Goal: Task Accomplishment & Management: Manage account settings

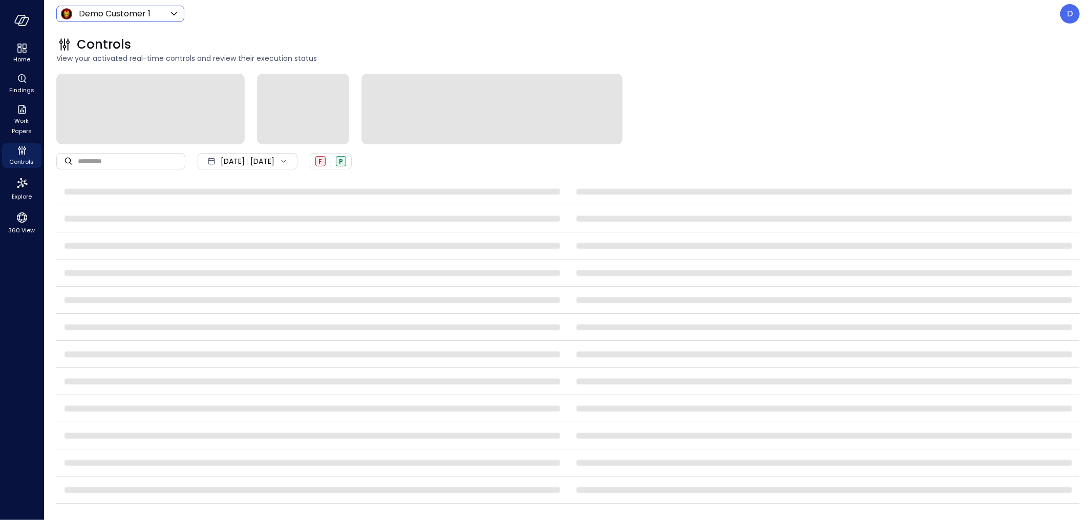
click at [101, 11] on body "Home Findings Work Papers Controls Explore 360 View Demo Customer 1 ***** ​ D C…" at bounding box center [546, 260] width 1092 height 520
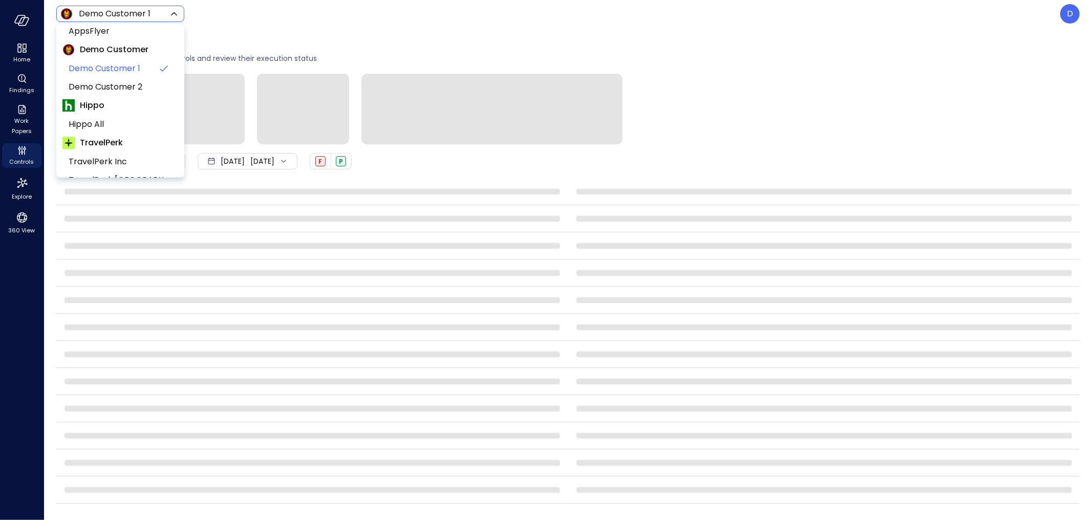
scroll to position [156, 0]
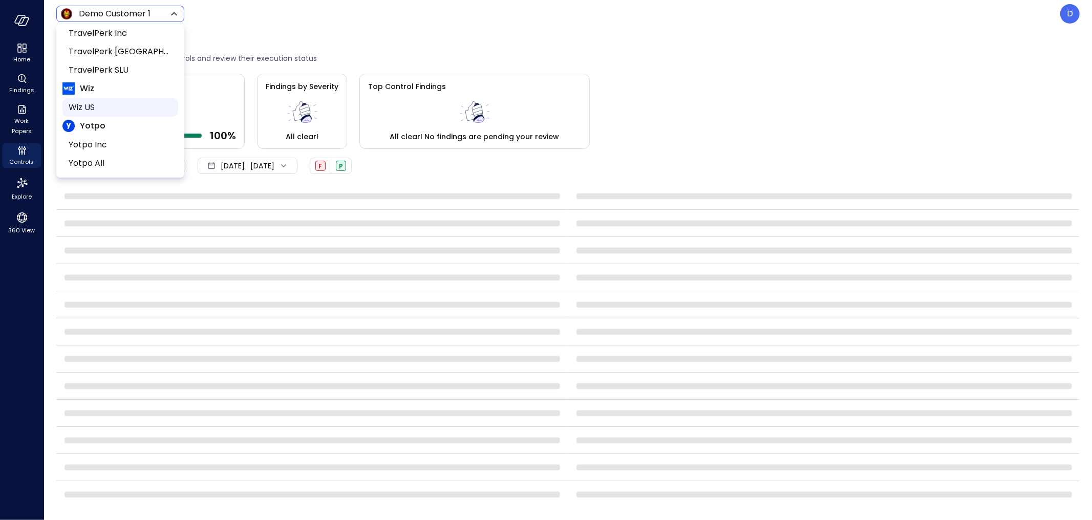
click at [101, 107] on span "Wiz US" at bounding box center [119, 107] width 101 height 12
type input "******"
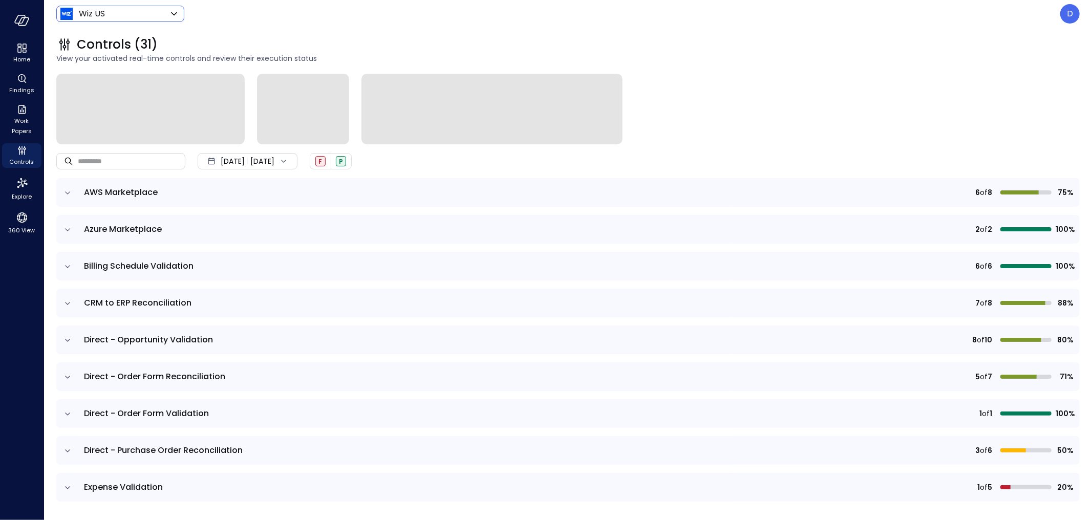
click at [23, 314] on div "Home Findings Work Papers Controls Explore 360 View" at bounding box center [22, 260] width 44 height 520
click at [24, 114] on icon "Work Papers" at bounding box center [22, 109] width 12 height 12
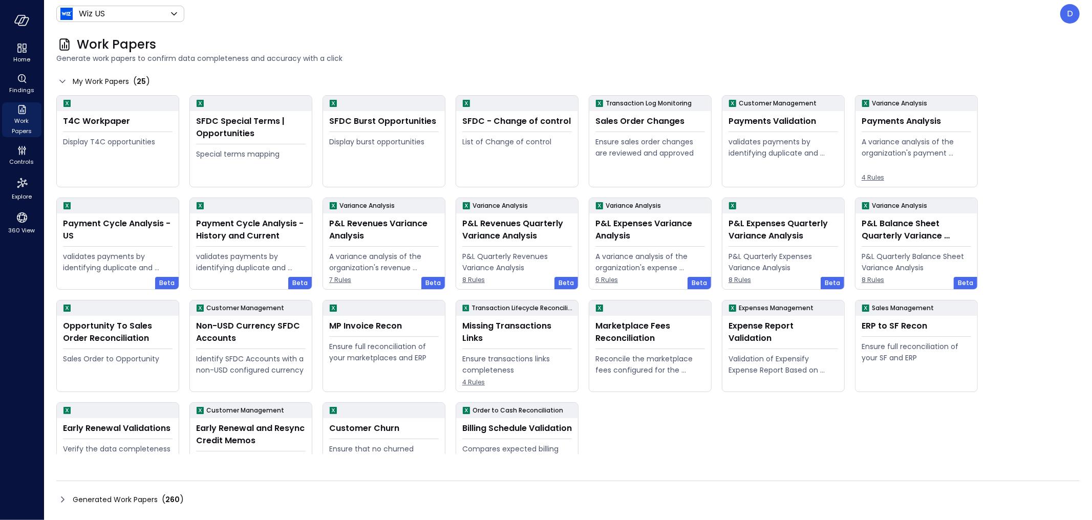
click at [64, 496] on icon at bounding box center [62, 500] width 12 height 12
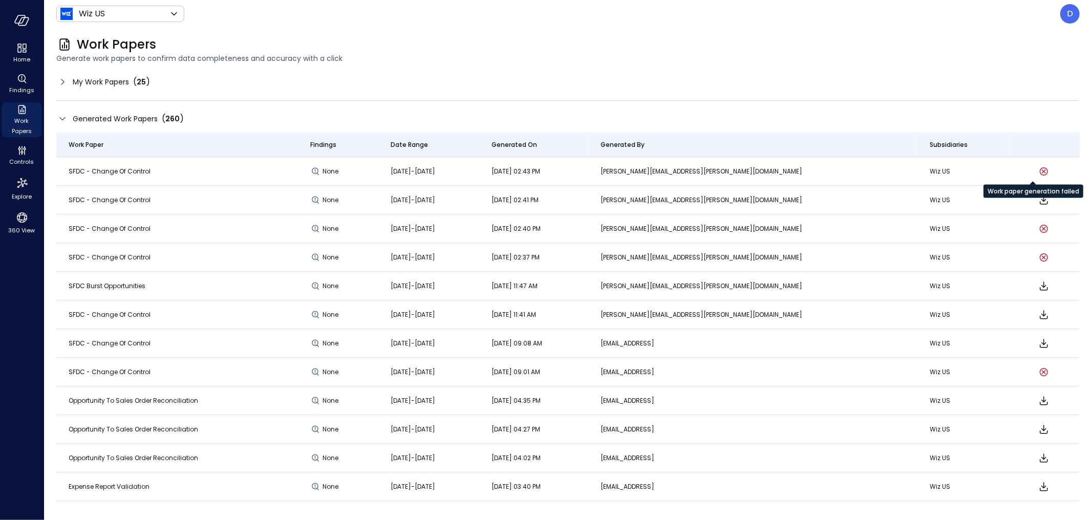
click at [1038, 170] on icon "Work paper generation failed" at bounding box center [1044, 171] width 12 height 12
click at [59, 80] on icon at bounding box center [62, 82] width 12 height 12
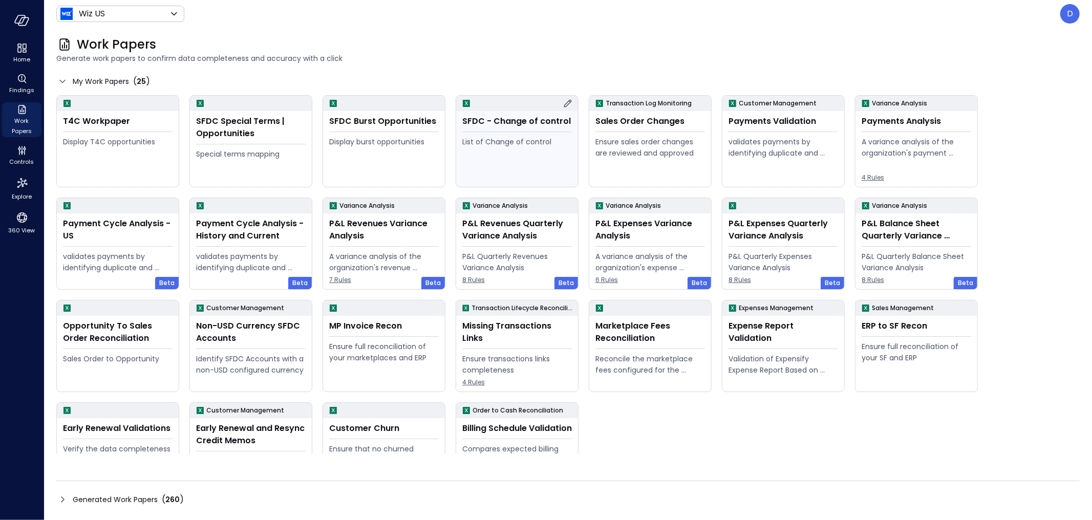
click at [548, 119] on div "SFDC - Change of control" at bounding box center [517, 121] width 110 height 12
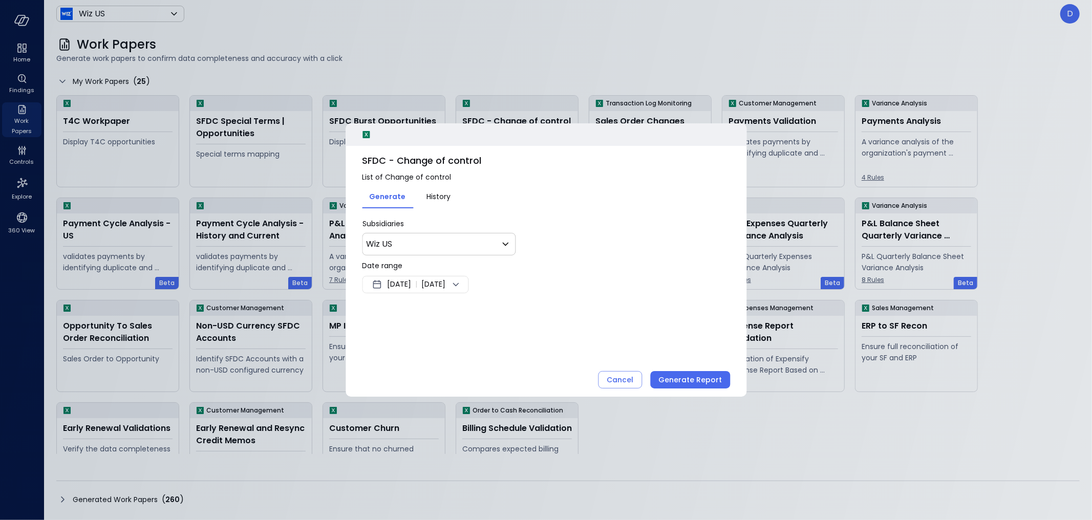
click at [411, 280] on span "[DATE]" at bounding box center [399, 285] width 24 height 12
click at [496, 311] on button "<" at bounding box center [493, 311] width 18 height 18
click at [495, 311] on button "<" at bounding box center [493, 311] width 18 height 18
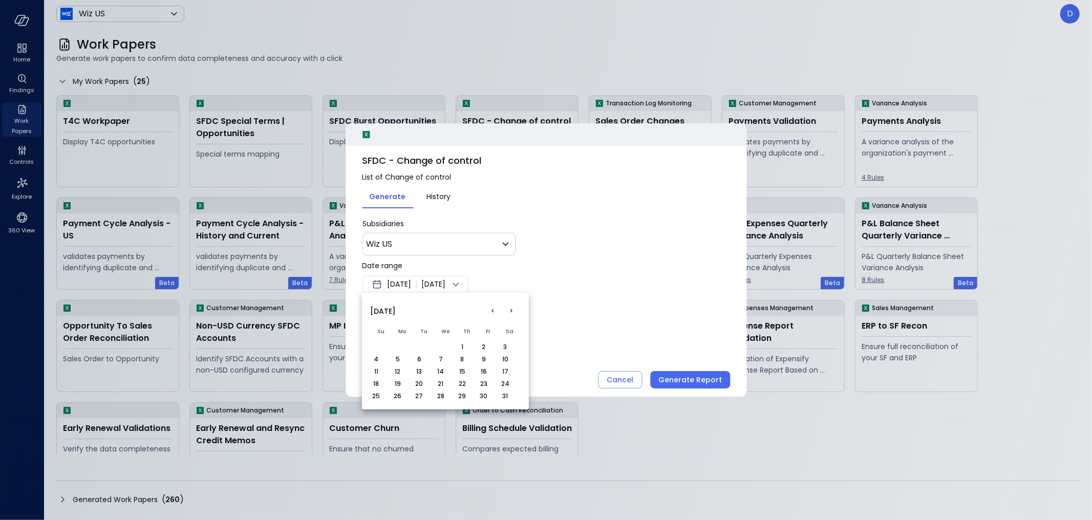
click at [495, 311] on button "<" at bounding box center [493, 311] width 18 height 18
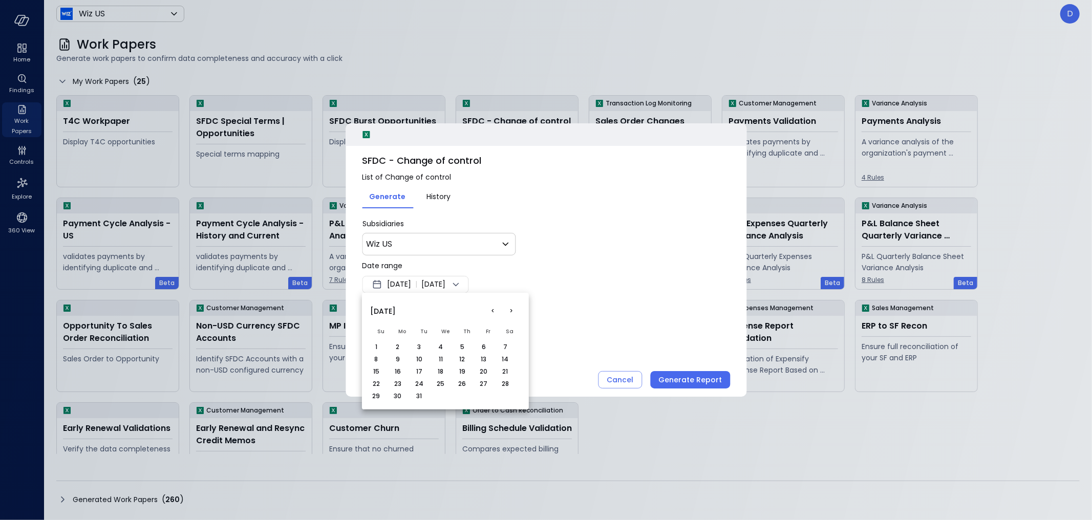
click at [510, 309] on button ">" at bounding box center [511, 311] width 18 height 18
click at [438, 345] on button "1" at bounding box center [440, 347] width 11 height 11
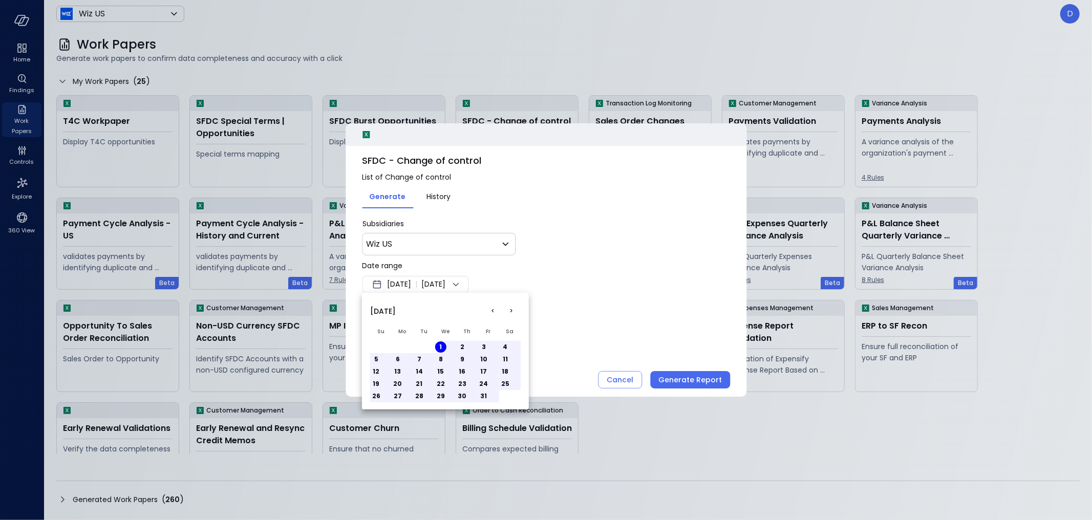
click at [564, 298] on div at bounding box center [546, 260] width 1092 height 520
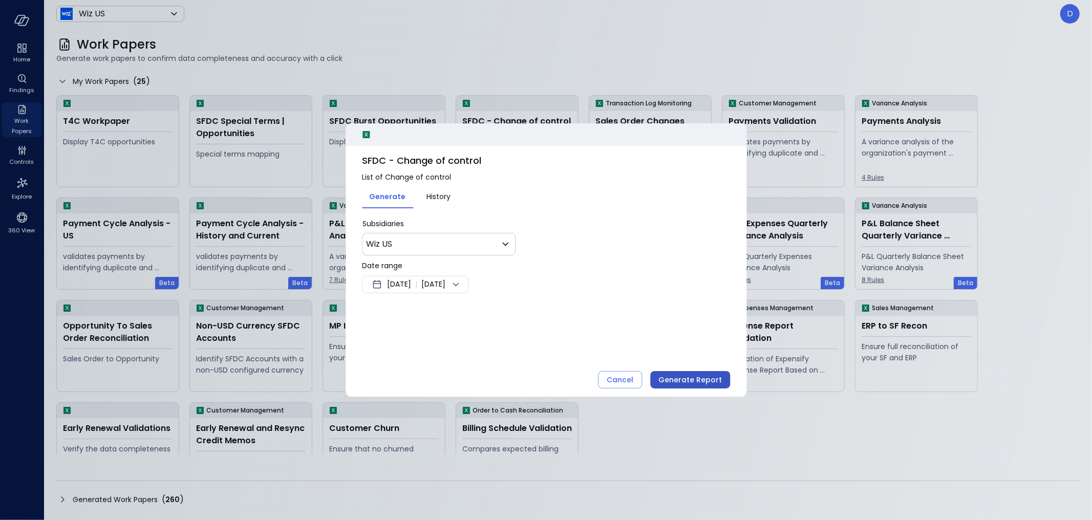
click at [700, 377] on div "Generate Report" at bounding box center [690, 380] width 63 height 13
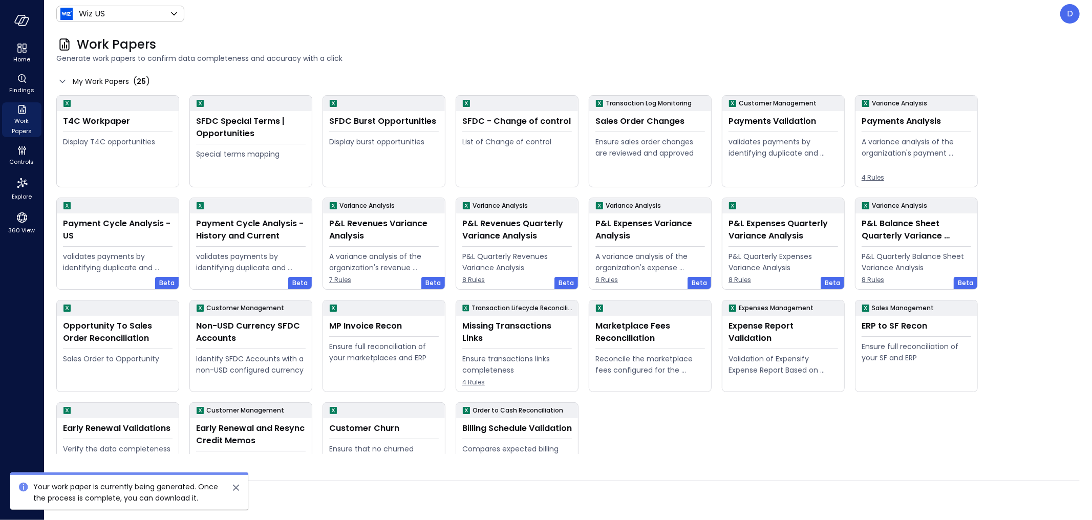
click at [242, 486] on icon "close" at bounding box center [236, 488] width 12 height 12
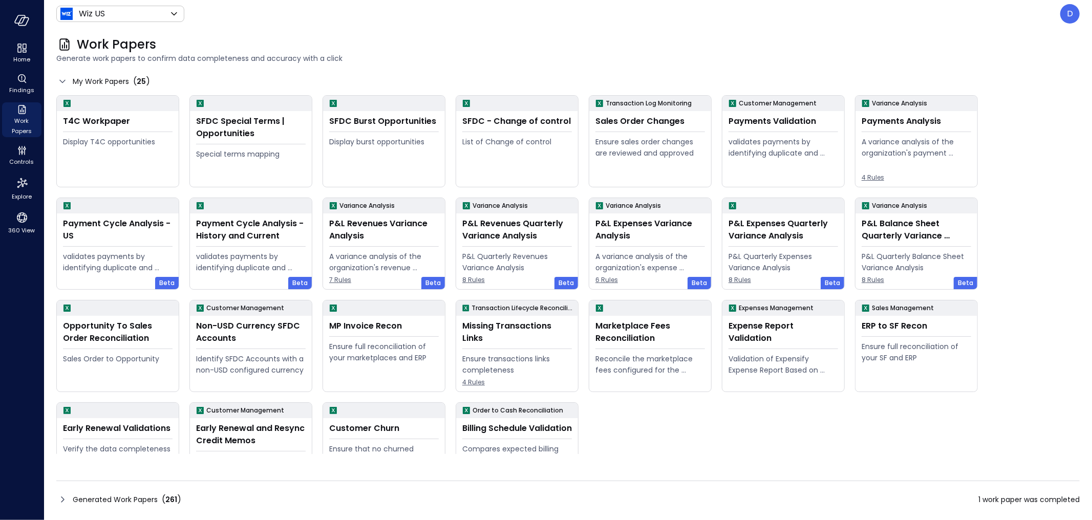
click at [60, 503] on icon at bounding box center [62, 500] width 12 height 12
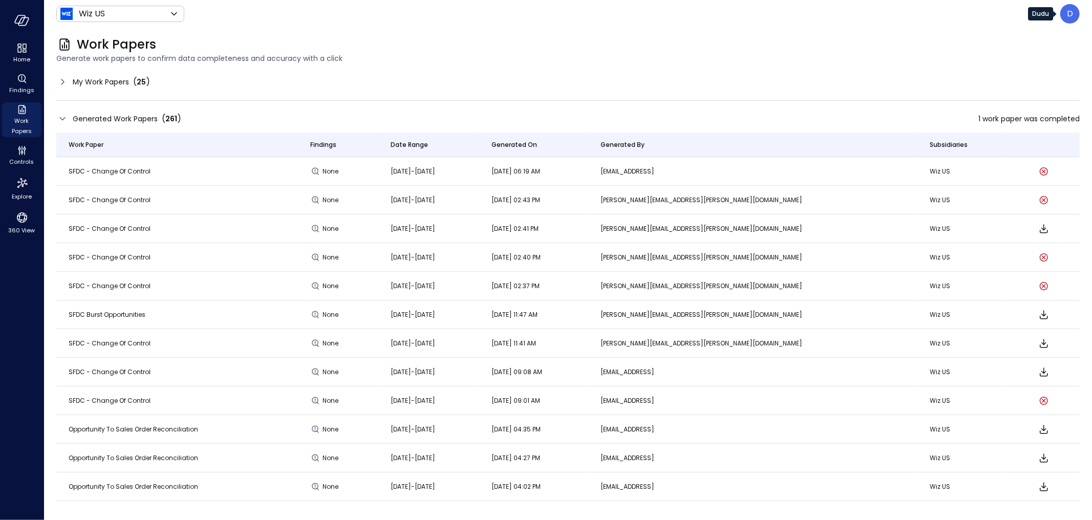
click at [1067, 13] on p "D" at bounding box center [1070, 14] width 6 height 12
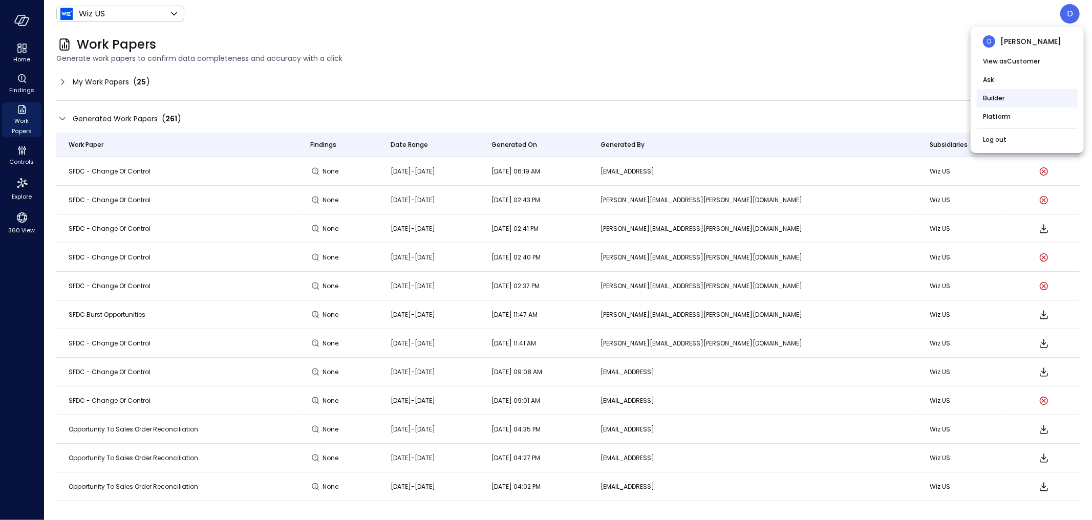
click at [1002, 100] on li "Builder" at bounding box center [1027, 98] width 101 height 18
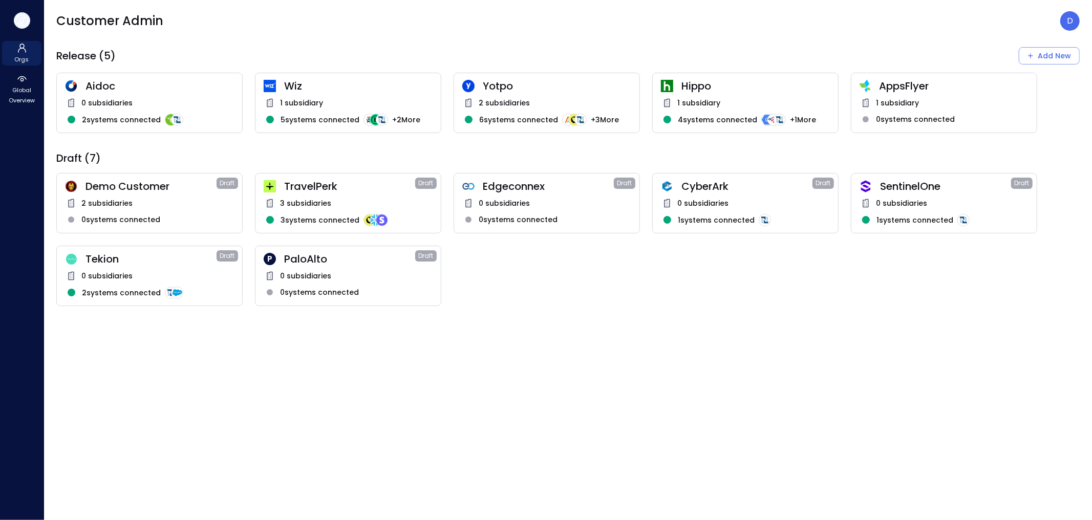
click at [19, 15] on icon "button" at bounding box center [21, 20] width 15 height 11
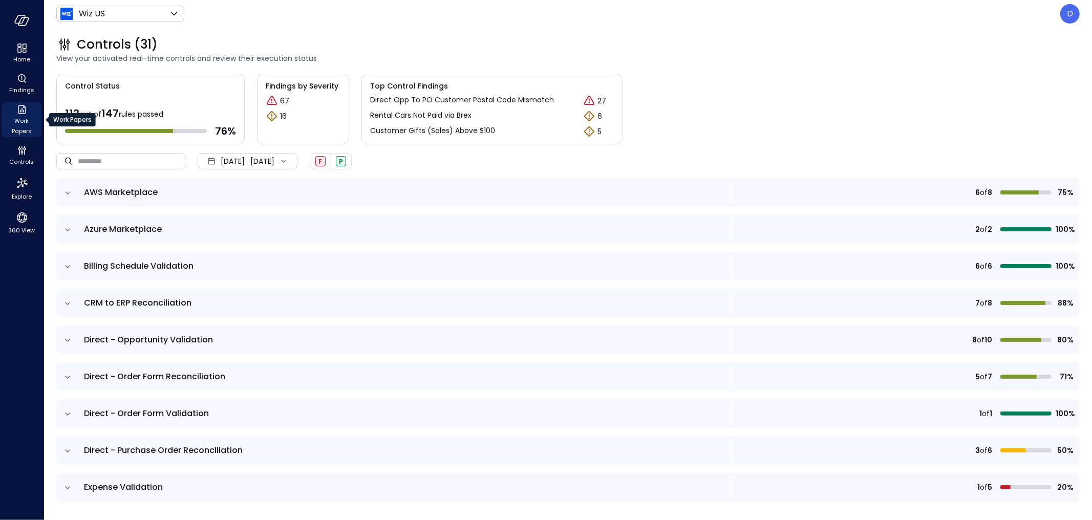
click at [18, 115] on icon "Work Papers" at bounding box center [22, 109] width 12 height 12
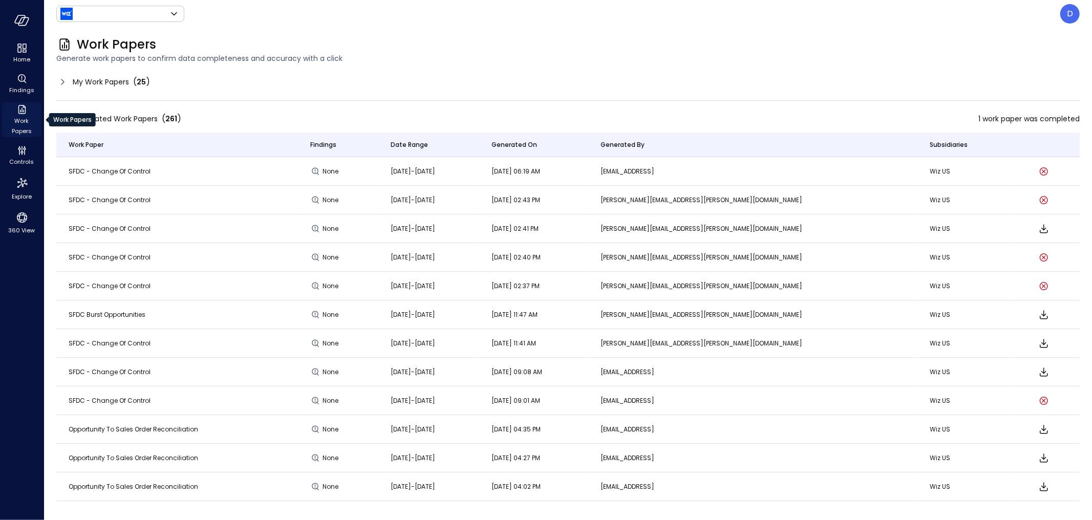
type input "******"
click at [58, 78] on icon at bounding box center [62, 82] width 12 height 12
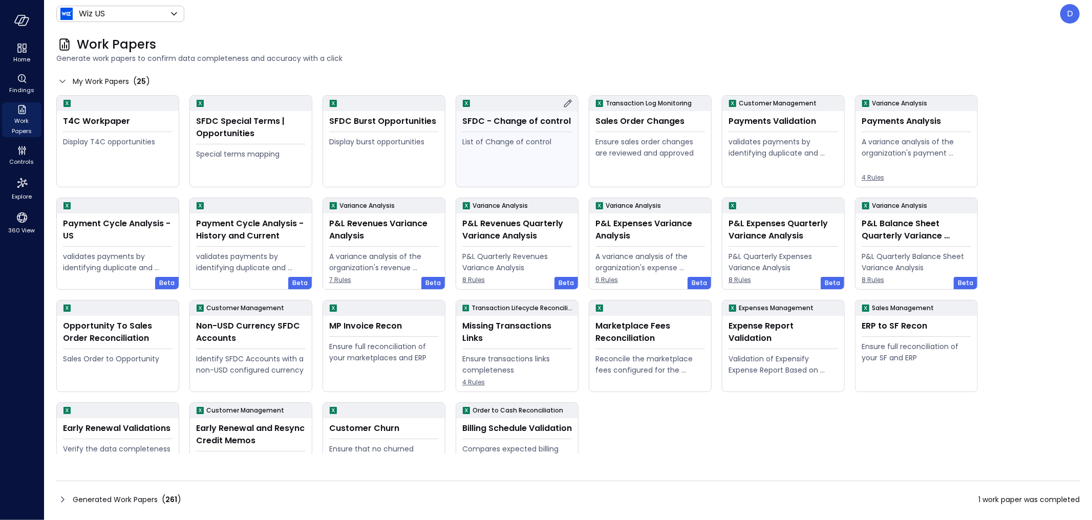
click at [465, 133] on div "SFDC - Change of control List of Change of control" at bounding box center [517, 149] width 122 height 76
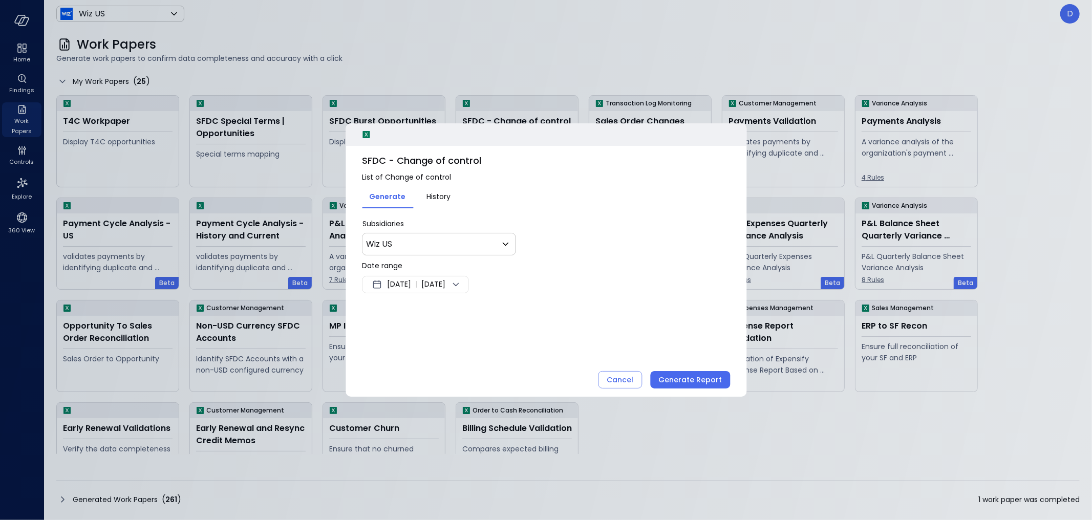
click at [395, 287] on span "Sep 14, 2025" at bounding box center [399, 285] width 24 height 12
click at [395, 287] on div at bounding box center [546, 260] width 1092 height 520
click at [446, 281] on span "Sep 21, 2025" at bounding box center [433, 285] width 24 height 12
click at [397, 342] on button "1" at bounding box center [397, 347] width 11 height 11
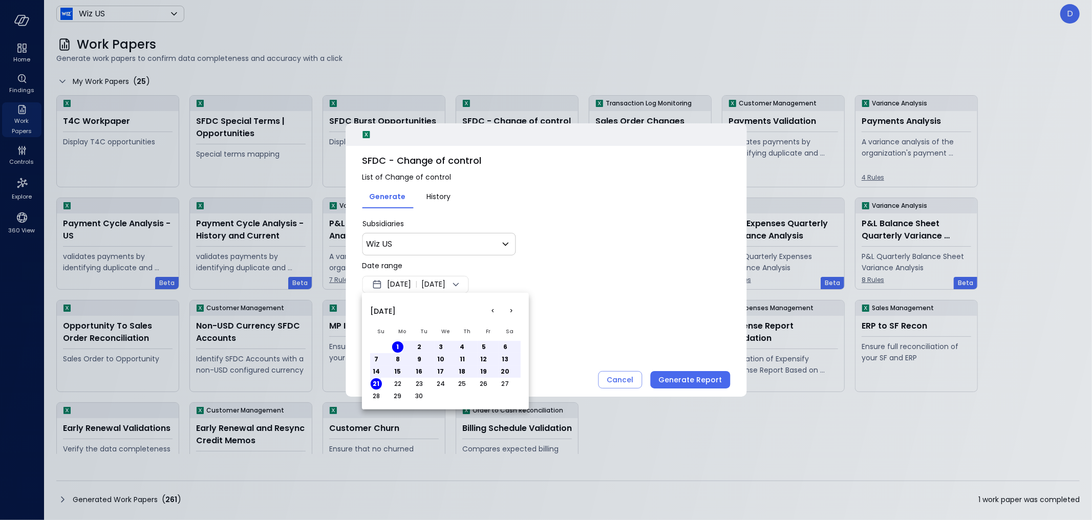
click at [637, 283] on div at bounding box center [546, 260] width 1092 height 520
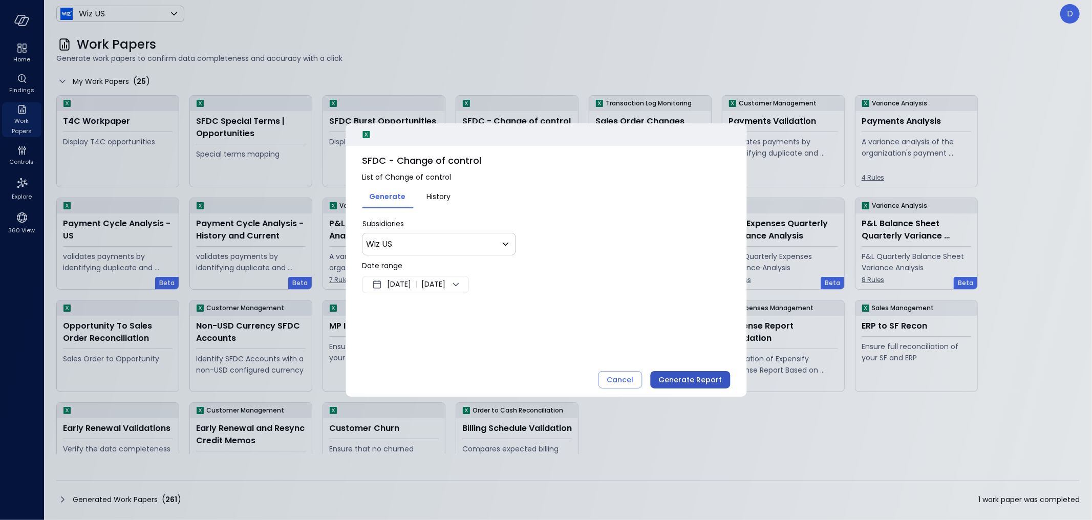
click at [684, 384] on div "Generate Report" at bounding box center [690, 380] width 63 height 13
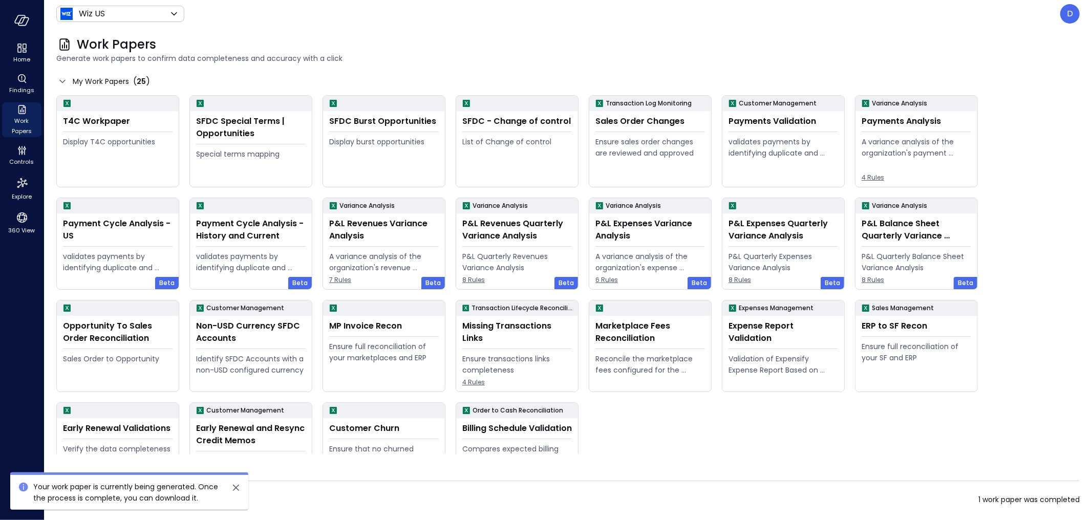
click at [232, 487] on icon "close" at bounding box center [236, 488] width 12 height 12
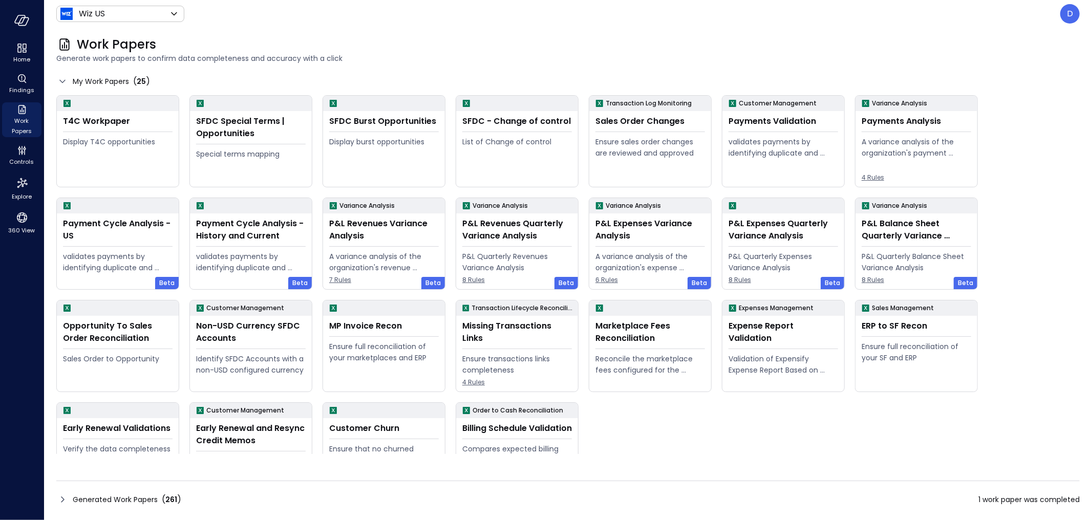
click at [62, 499] on icon at bounding box center [62, 500] width 3 height 6
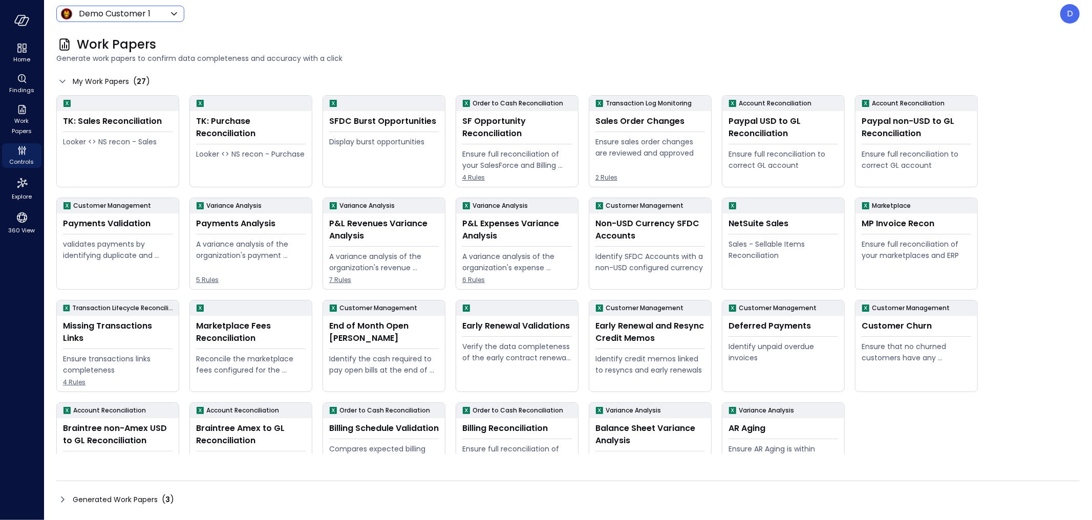
click at [163, 16] on body "Home Findings Work Papers Controls Explore 360 View Demo Customer 1 ***** ​ D W…" at bounding box center [546, 260] width 1092 height 520
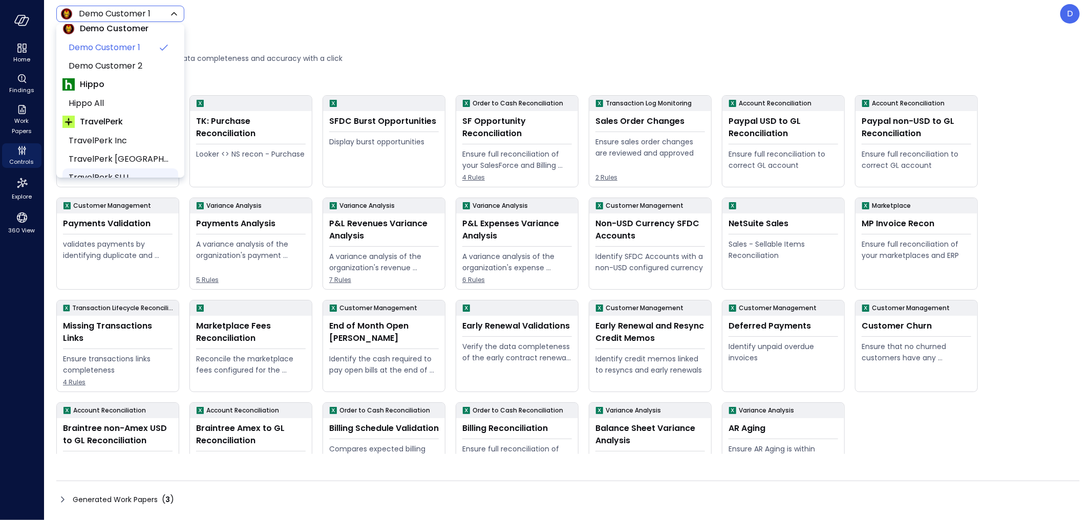
scroll to position [97, 0]
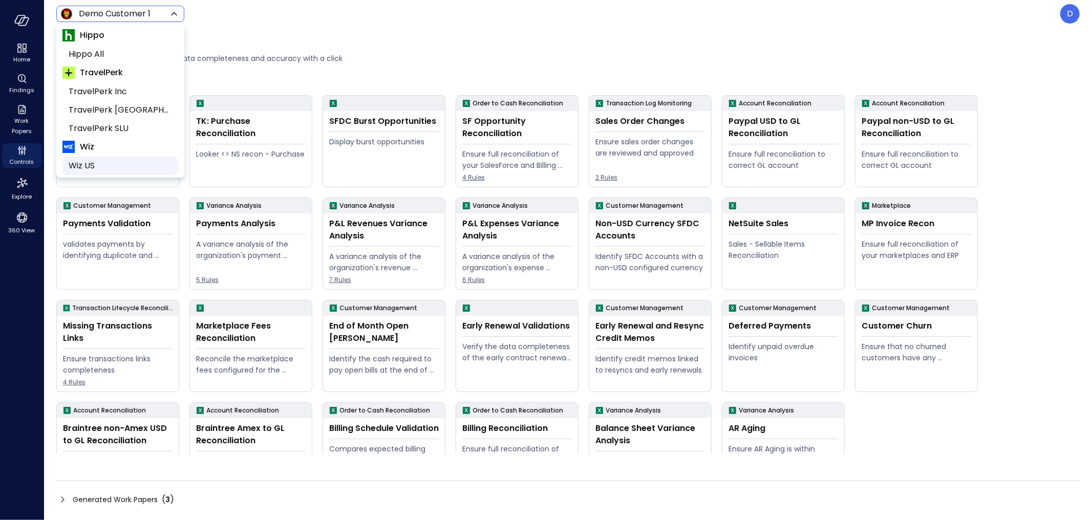
click at [105, 166] on span "Wiz US" at bounding box center [119, 166] width 101 height 12
type input "******"
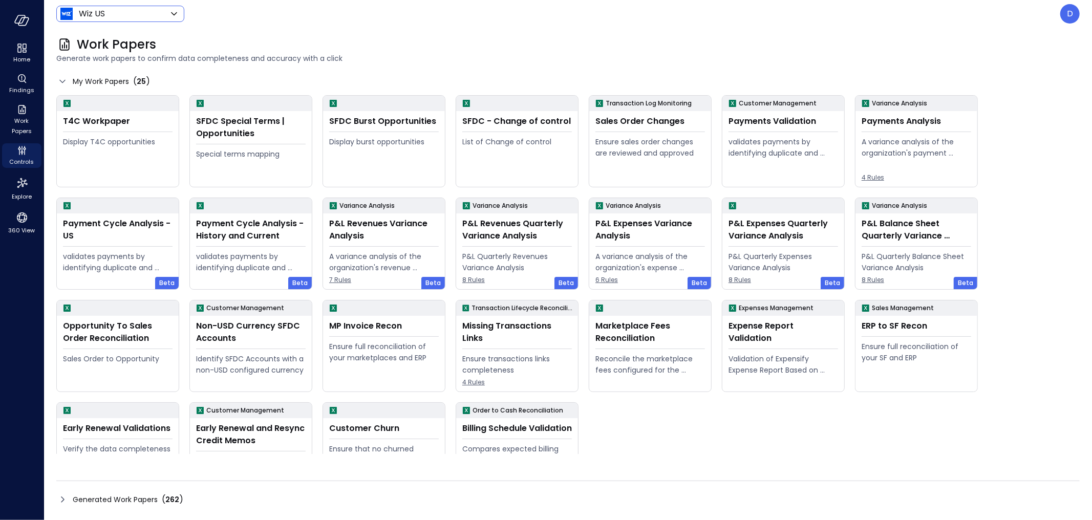
click at [65, 504] on icon at bounding box center [62, 500] width 12 height 12
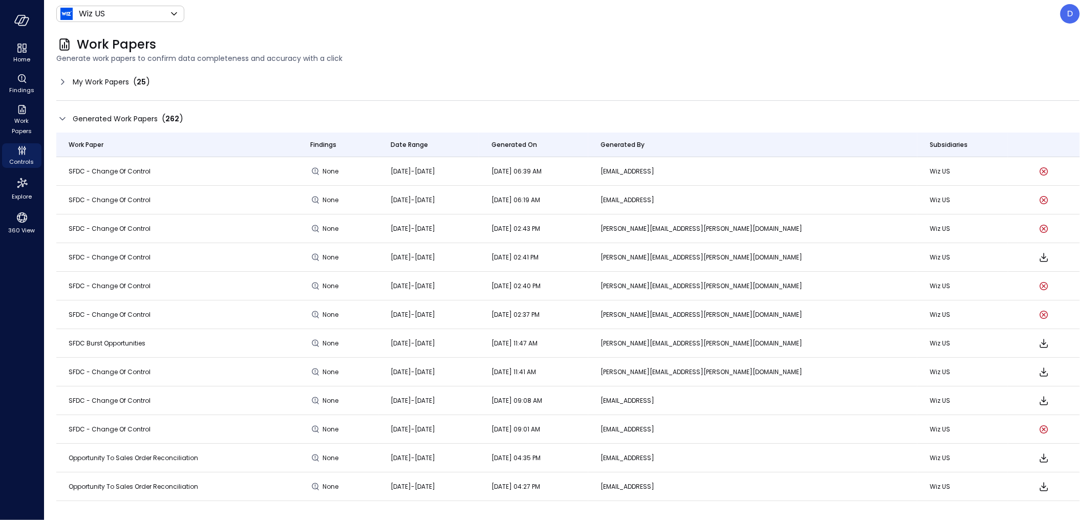
click at [1082, 5] on header "Wiz US ****** ​ D" at bounding box center [568, 14] width 1048 height 28
click at [1075, 10] on div "D" at bounding box center [1070, 13] width 19 height 19
click at [1012, 101] on li "Builder" at bounding box center [1027, 98] width 101 height 18
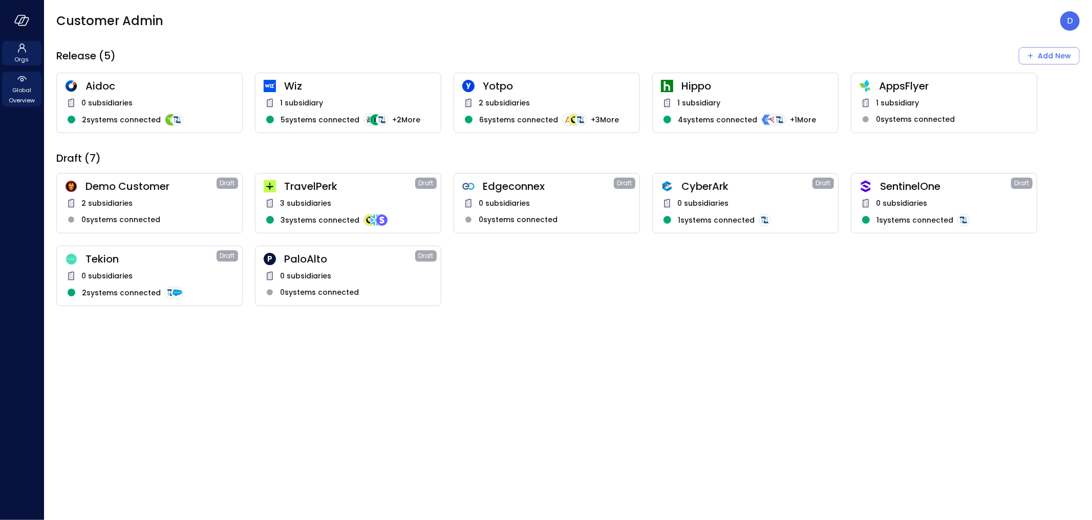
click at [18, 88] on span "Global Overview" at bounding box center [21, 95] width 31 height 20
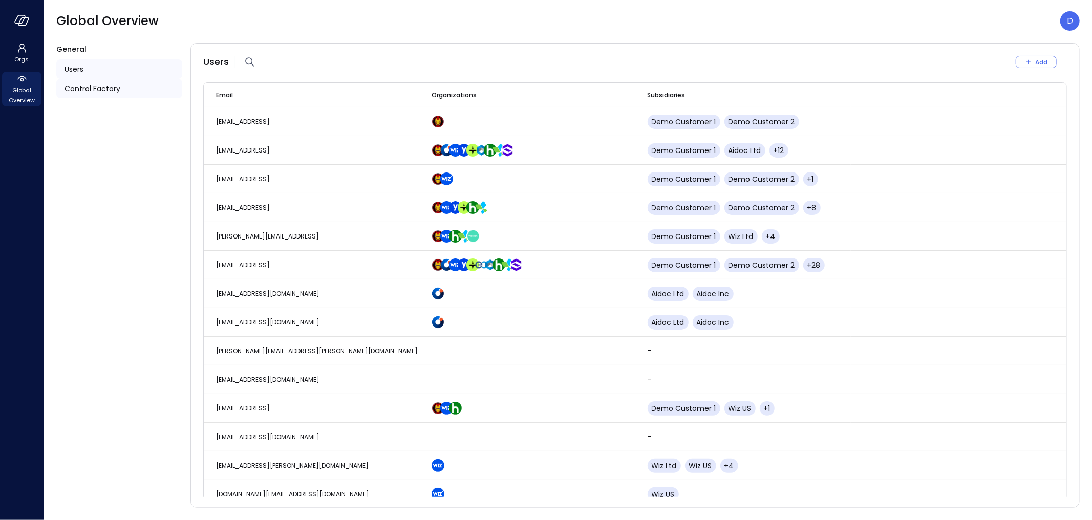
click at [91, 95] on div "Control Factory" at bounding box center [119, 88] width 126 height 19
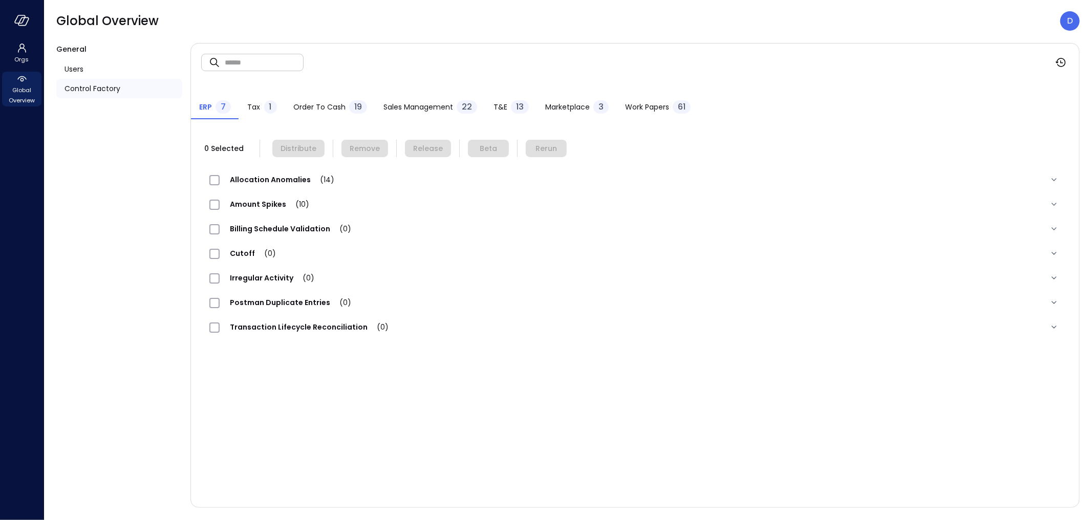
click at [646, 102] on span "Work Papers" at bounding box center [647, 106] width 44 height 11
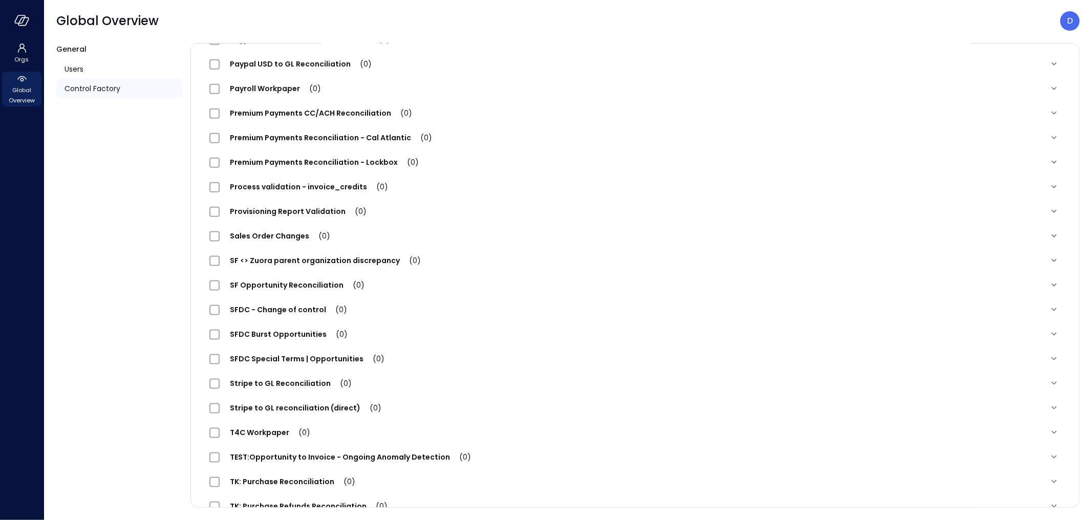
scroll to position [1065, 0]
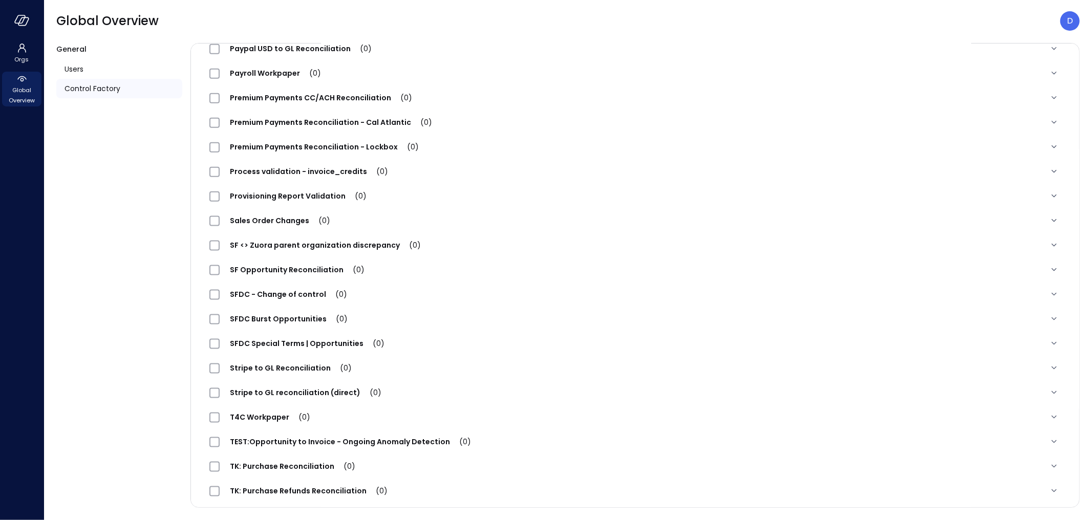
click at [286, 300] on div "SFDC - Change of control (0)" at bounding box center [283, 294] width 148 height 12
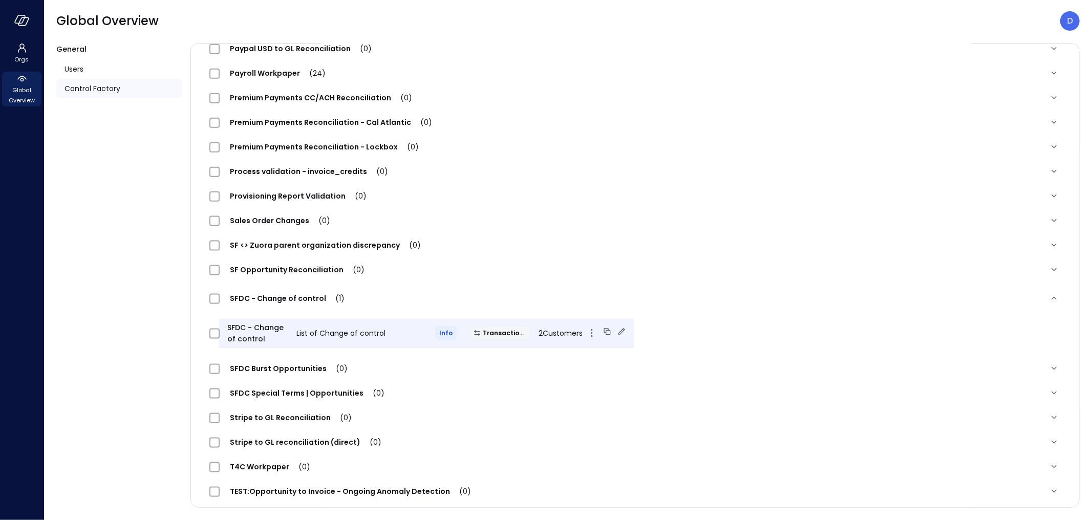
click at [617, 330] on icon at bounding box center [622, 332] width 10 height 10
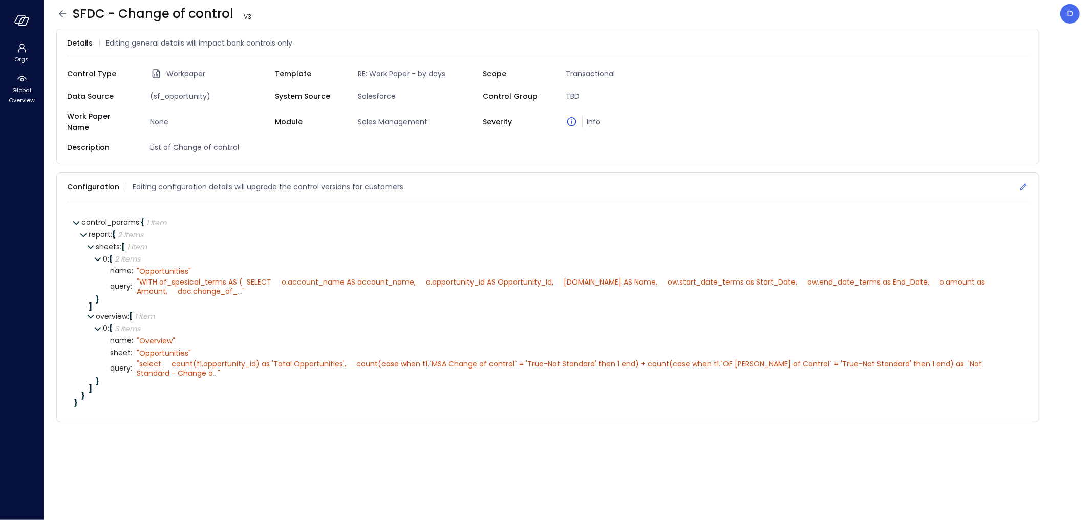
drag, startPoint x: 1022, startPoint y: 181, endPoint x: 987, endPoint y: 180, distance: 35.4
click at [1022, 182] on icon at bounding box center [1024, 187] width 10 height 10
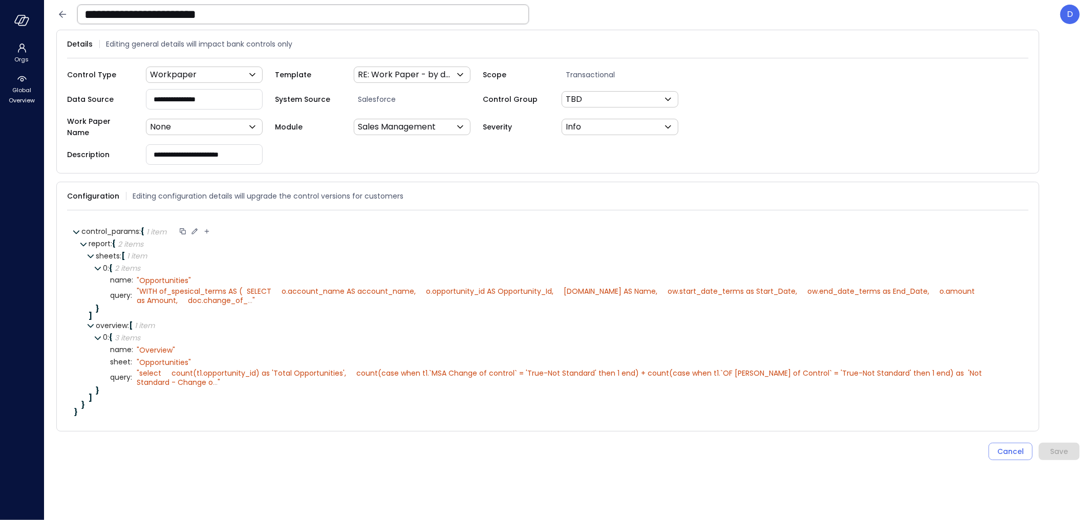
click at [196, 228] on icon at bounding box center [195, 231] width 6 height 6
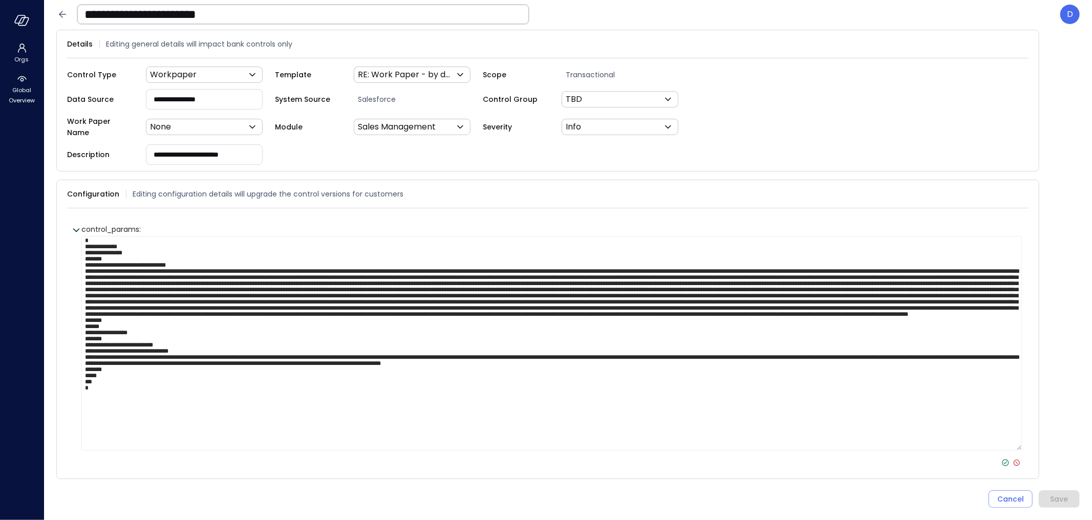
click at [183, 249] on textarea at bounding box center [551, 343] width 941 height 215
paste textarea "**********"
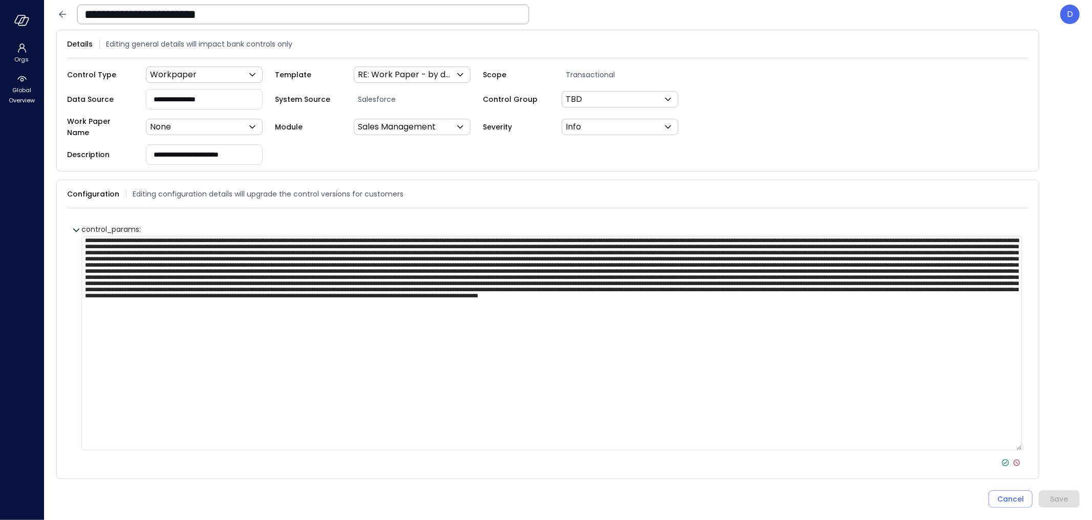
scroll to position [11, 0]
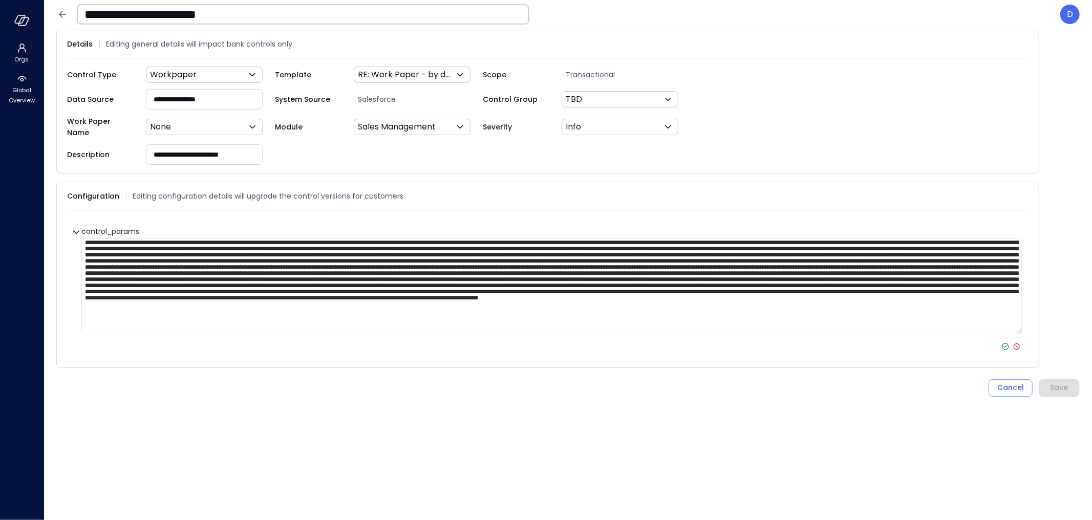
type textarea "**********"
click at [1008, 343] on icon at bounding box center [1005, 346] width 7 height 7
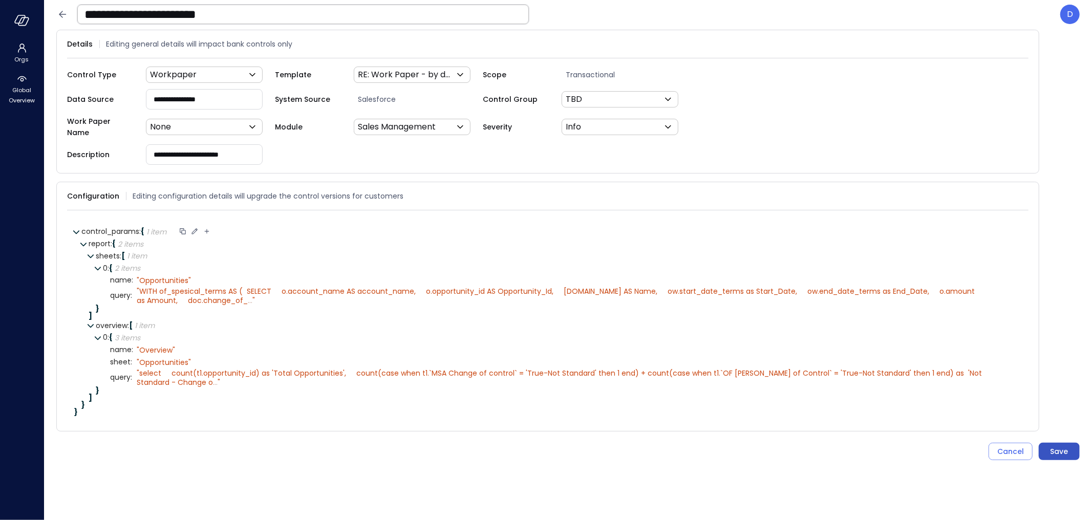
click at [1061, 446] on div "Save" at bounding box center [1060, 452] width 18 height 13
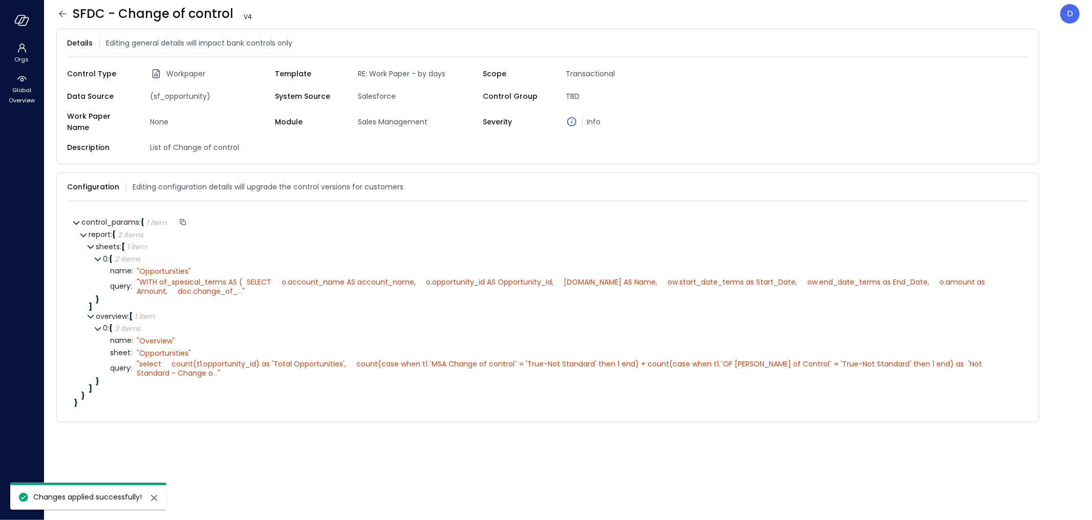
click at [62, 16] on icon at bounding box center [62, 13] width 7 height 7
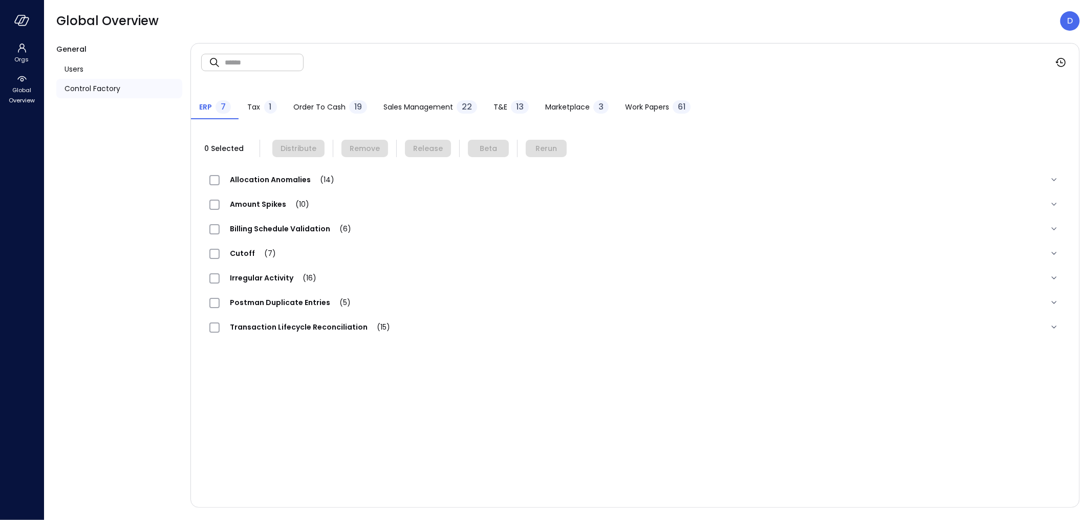
click at [652, 102] on span "Work Papers" at bounding box center [647, 106] width 44 height 11
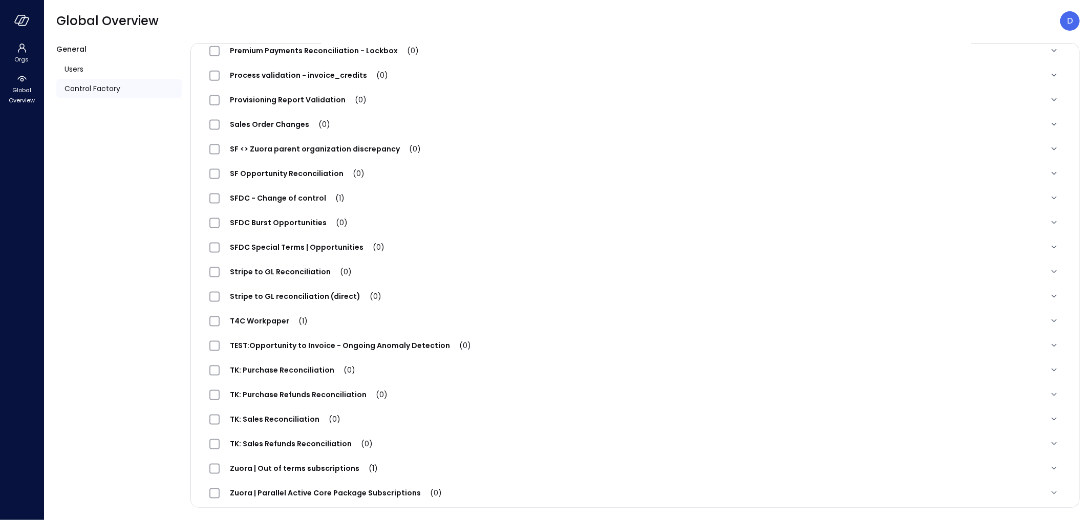
scroll to position [1168, 0]
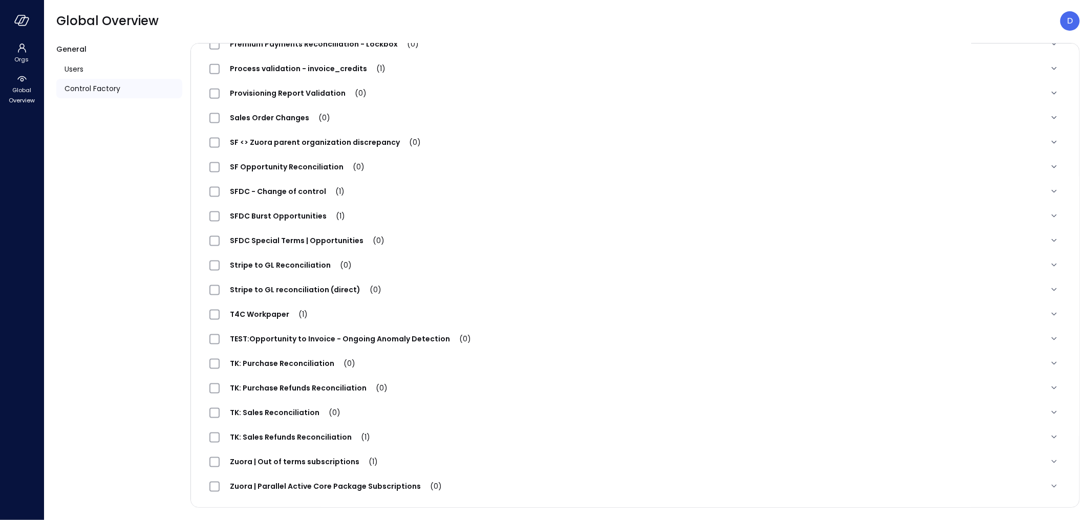
click at [254, 185] on div "SFDC - Change of control (1)" at bounding box center [281, 191] width 145 height 12
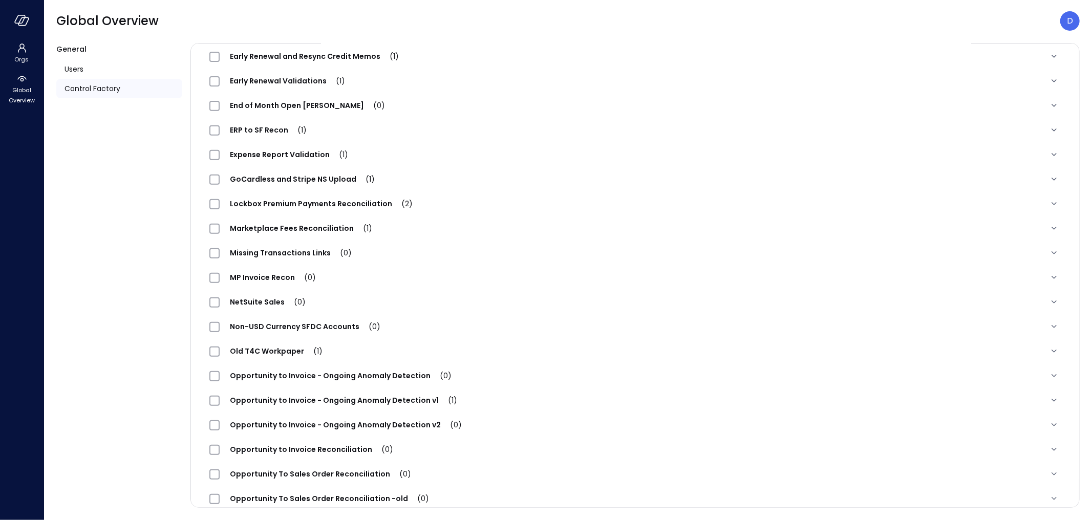
scroll to position [0, 0]
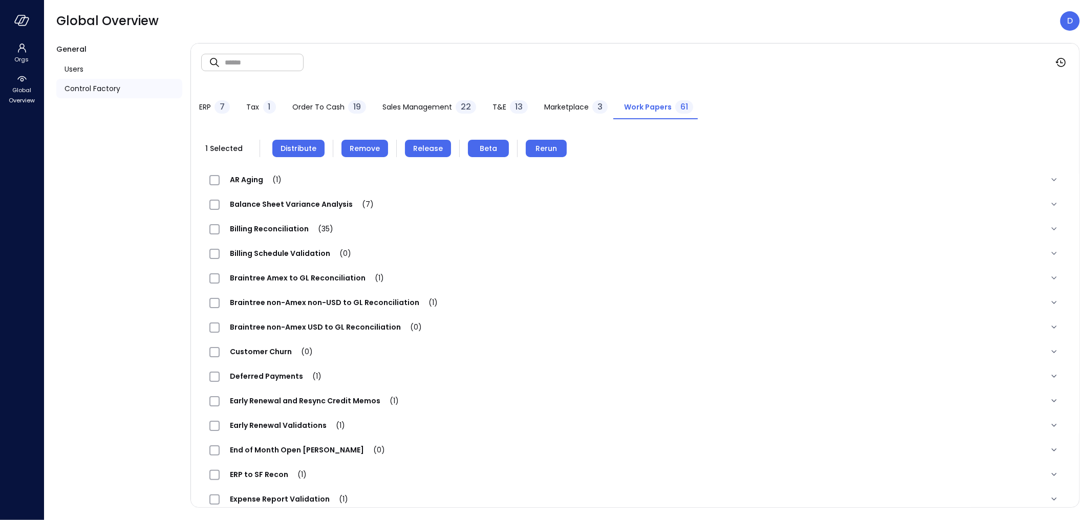
click at [355, 147] on span "Remove" at bounding box center [365, 148] width 30 height 11
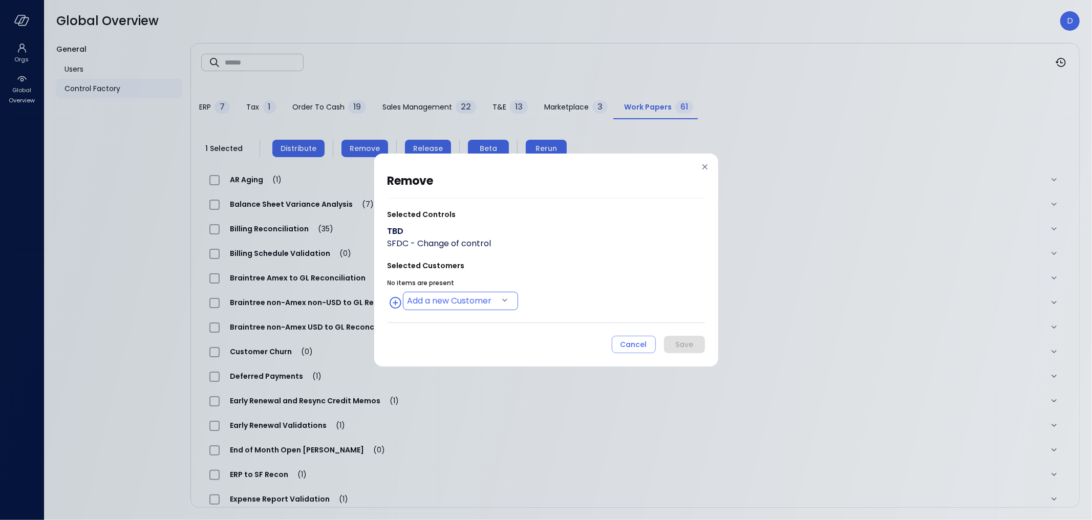
click at [448, 298] on body "Orgs Global Overview Global Overview D General Users Control Factory ​ ​ ERP 7 …" at bounding box center [546, 260] width 1092 height 520
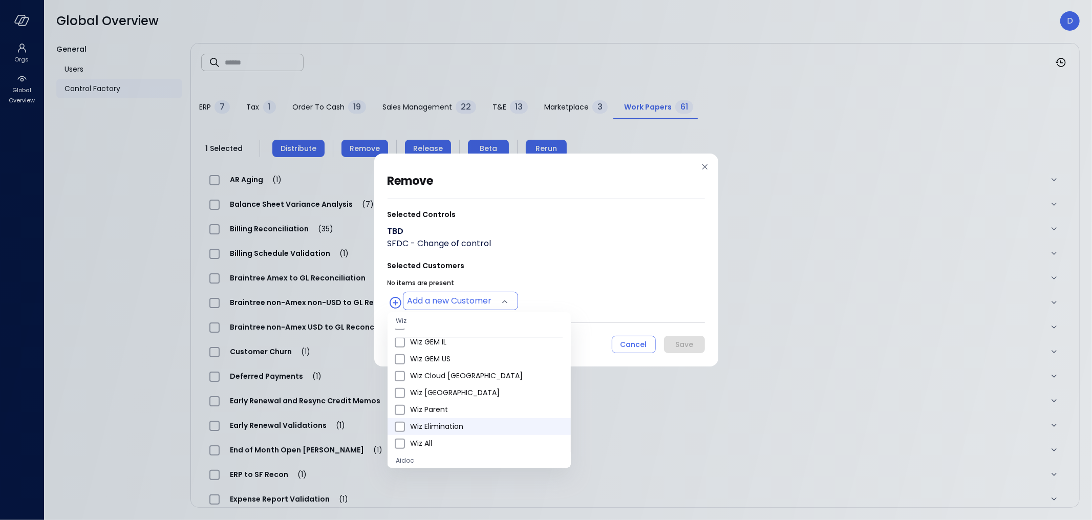
scroll to position [562, 0]
click at [422, 445] on span "Wiz All" at bounding box center [486, 442] width 153 height 11
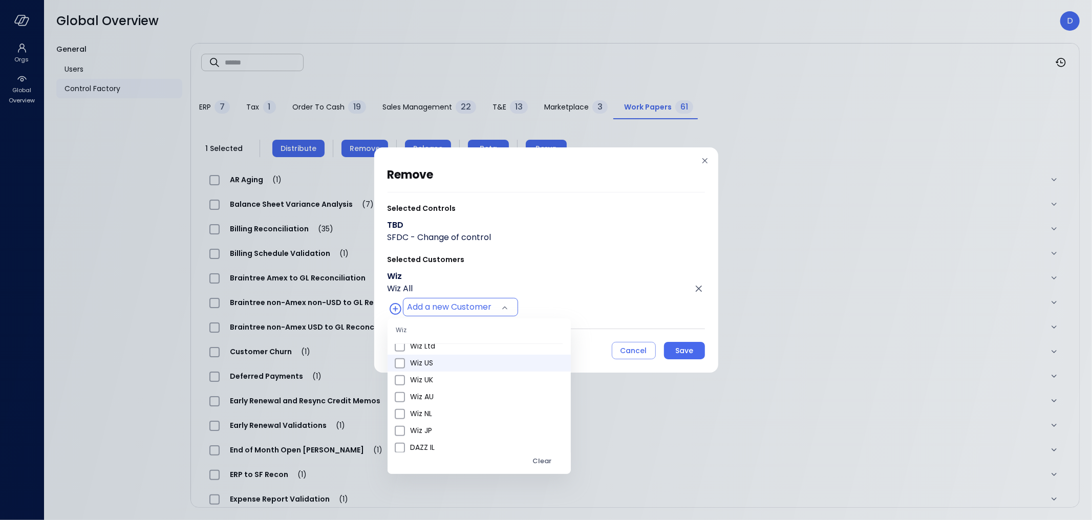
scroll to position [415, 0]
click at [423, 377] on span "Wiz US" at bounding box center [486, 376] width 153 height 11
type input "**********"
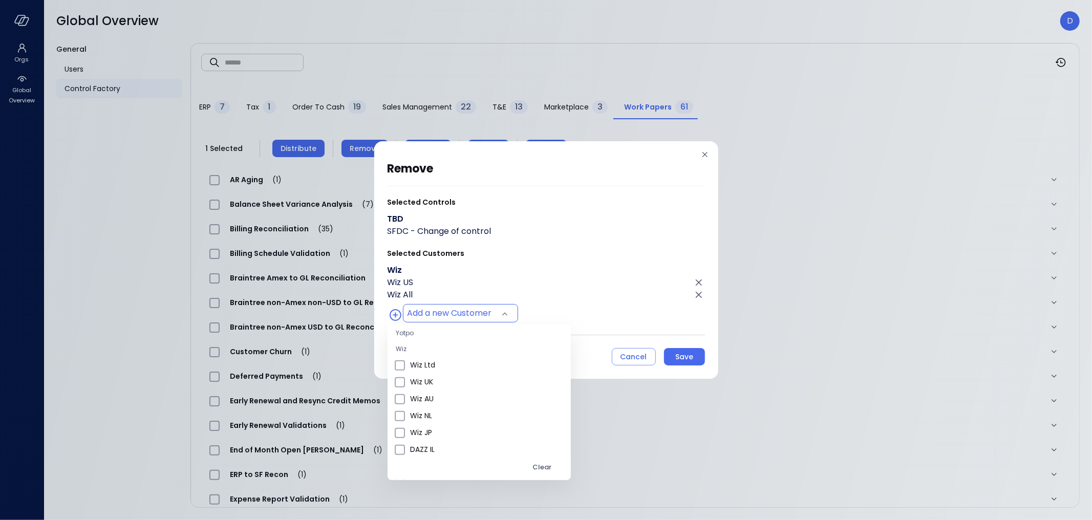
click at [547, 285] on div at bounding box center [546, 260] width 1092 height 520
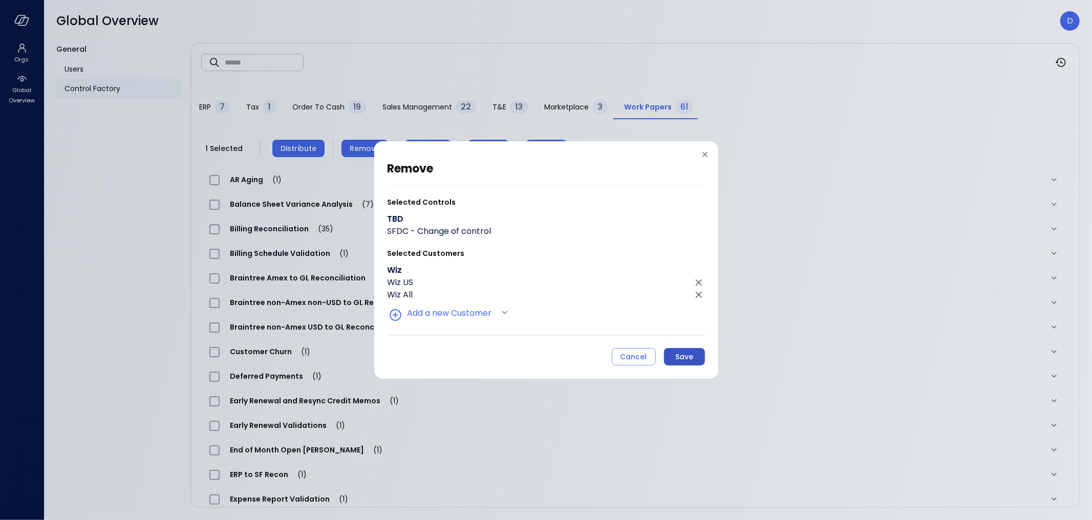
click at [686, 351] on div "Save" at bounding box center [684, 357] width 18 height 13
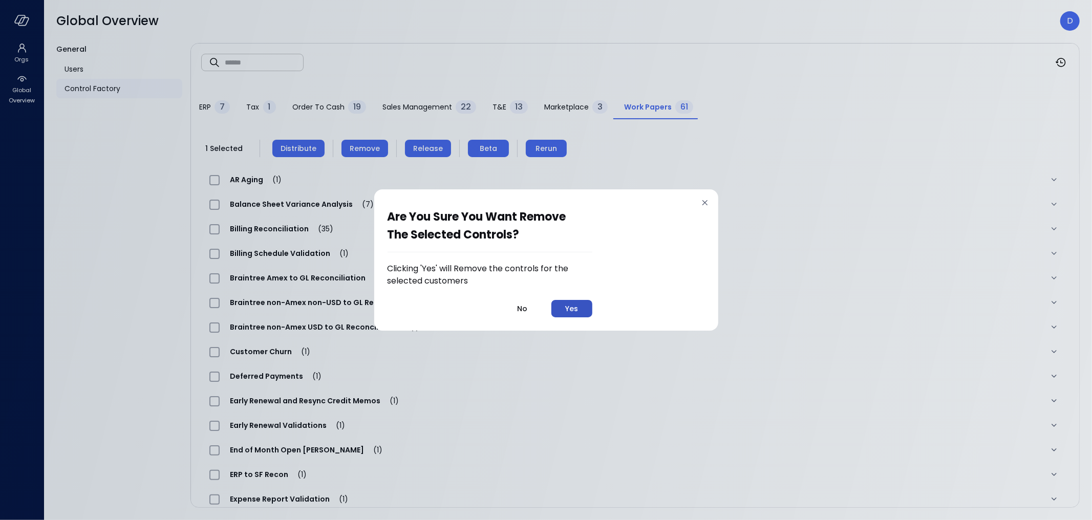
click at [582, 316] on button "Yes" at bounding box center [572, 308] width 41 height 17
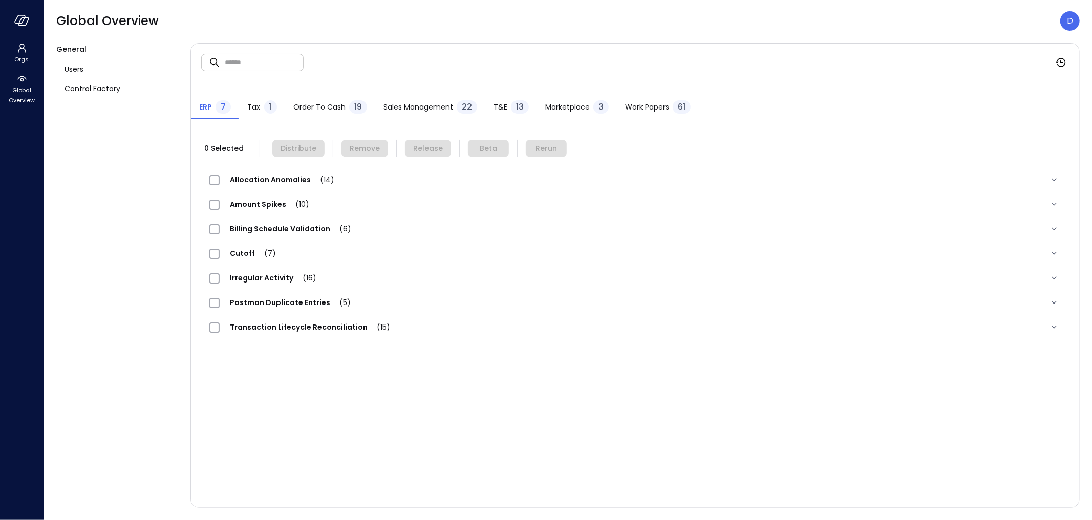
click at [634, 109] on span "Work Papers" at bounding box center [647, 106] width 44 height 11
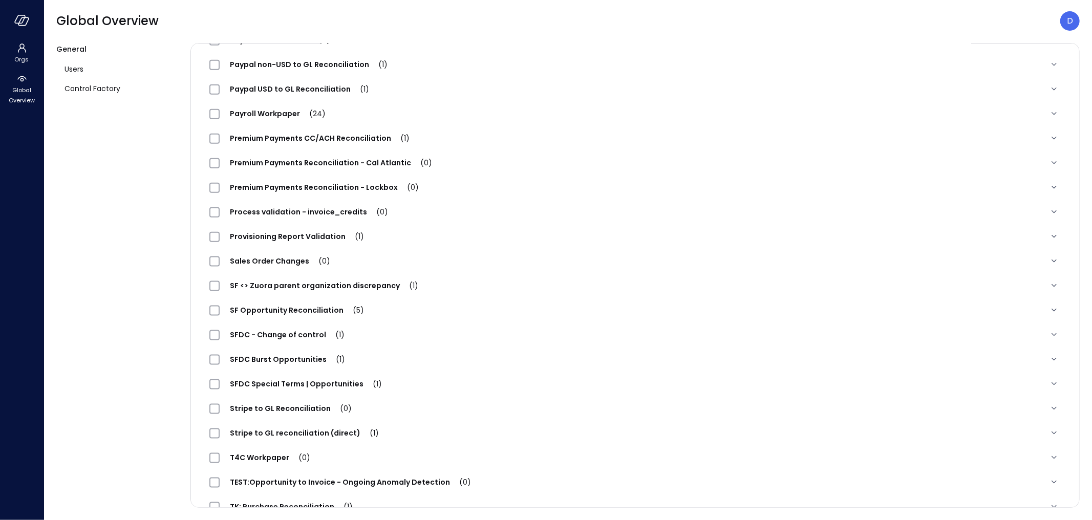
scroll to position [1060, 0]
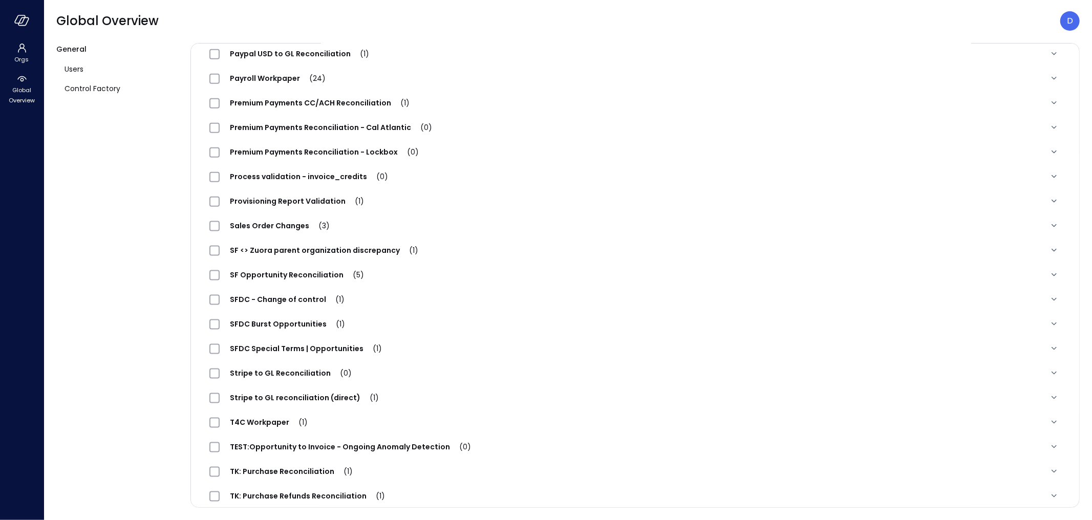
click at [307, 299] on span "SFDC - Change of control (1)" at bounding box center [287, 299] width 135 height 10
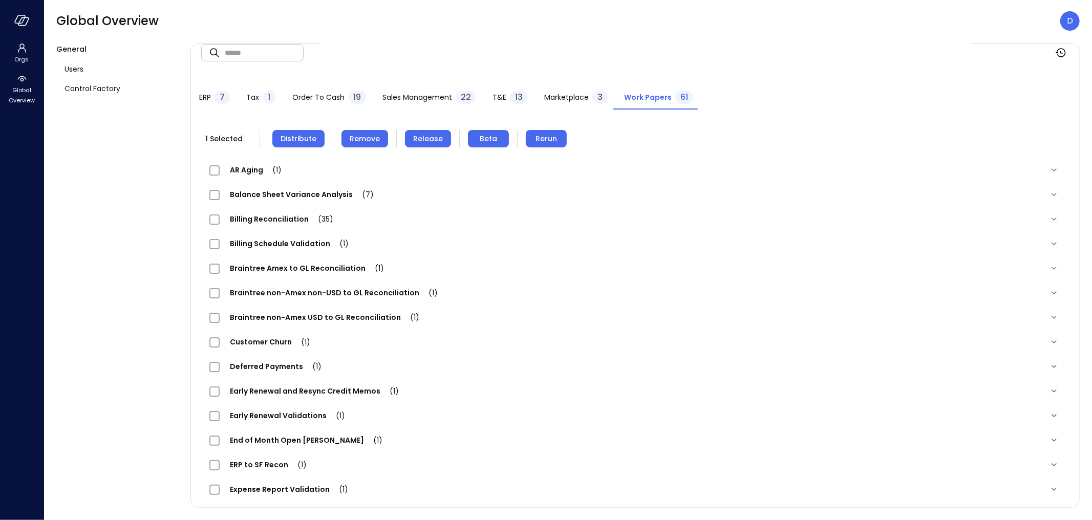
scroll to position [0, 0]
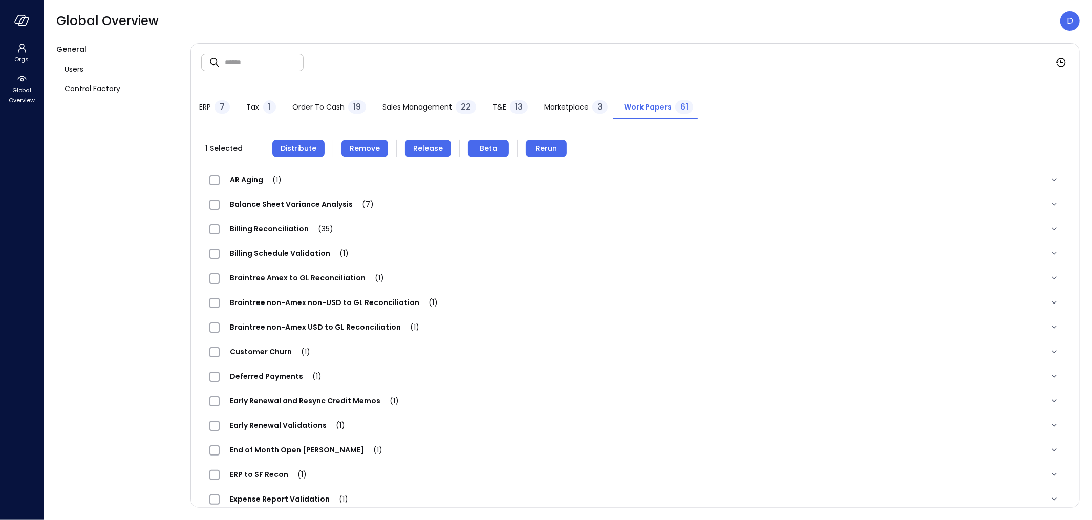
click at [286, 151] on span "Distribute" at bounding box center [299, 148] width 36 height 11
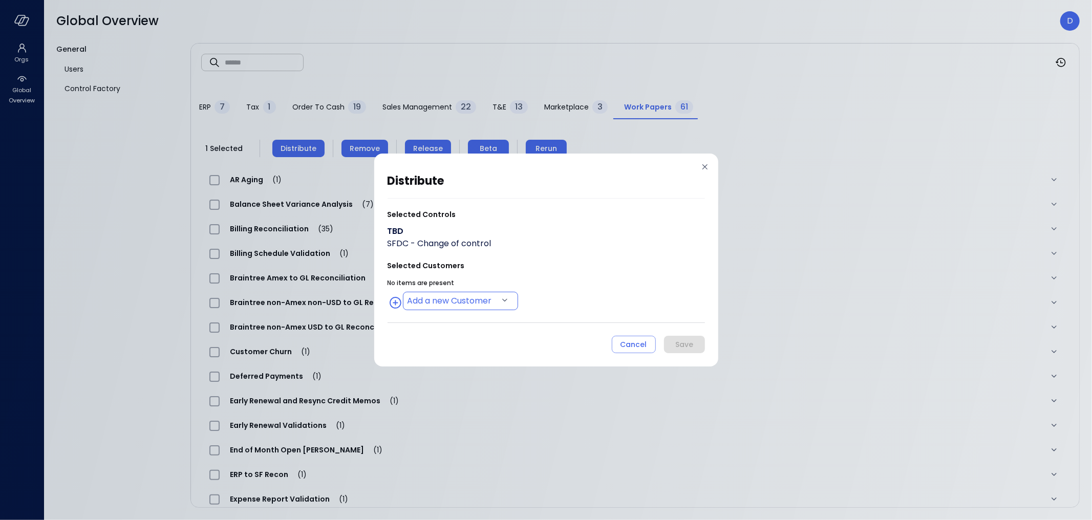
click at [425, 299] on body "Orgs Global Overview Global Overview D General Users Control Factory ​ ​ ERP 7 …" at bounding box center [546, 260] width 1092 height 520
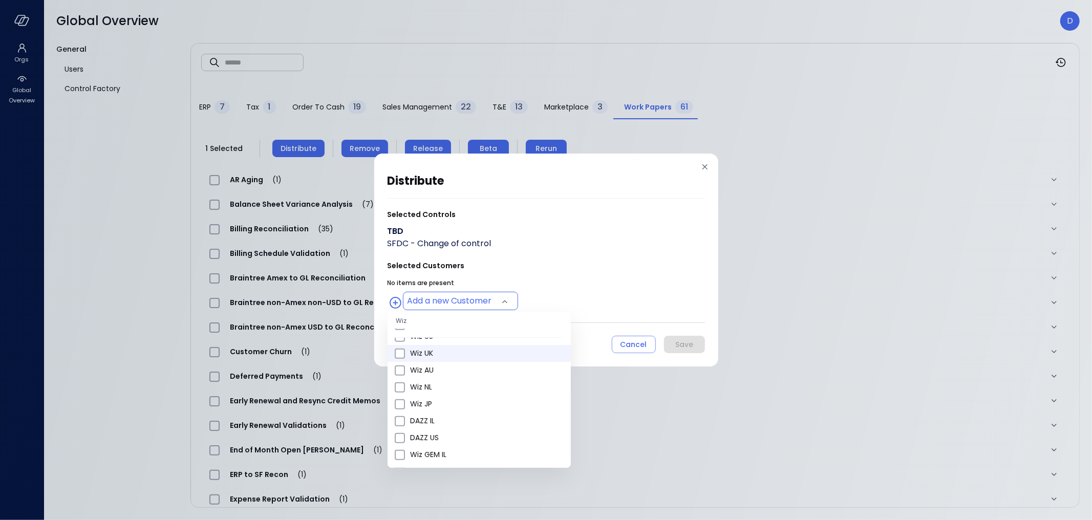
scroll to position [378, 0]
click at [439, 401] on span "Wiz US" at bounding box center [486, 406] width 153 height 11
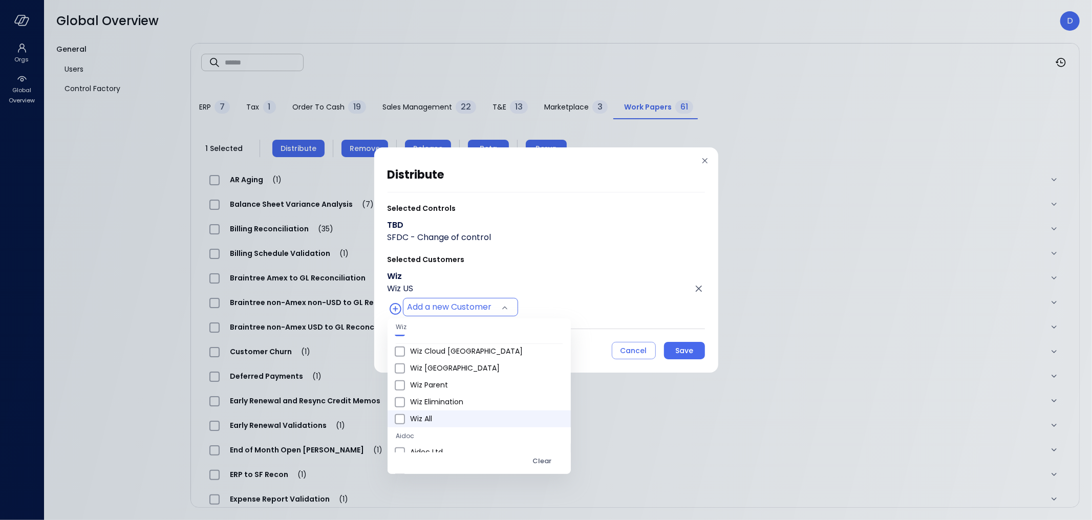
scroll to position [584, 0]
click at [440, 406] on span "Wiz All" at bounding box center [486, 410] width 153 height 11
type input "**********"
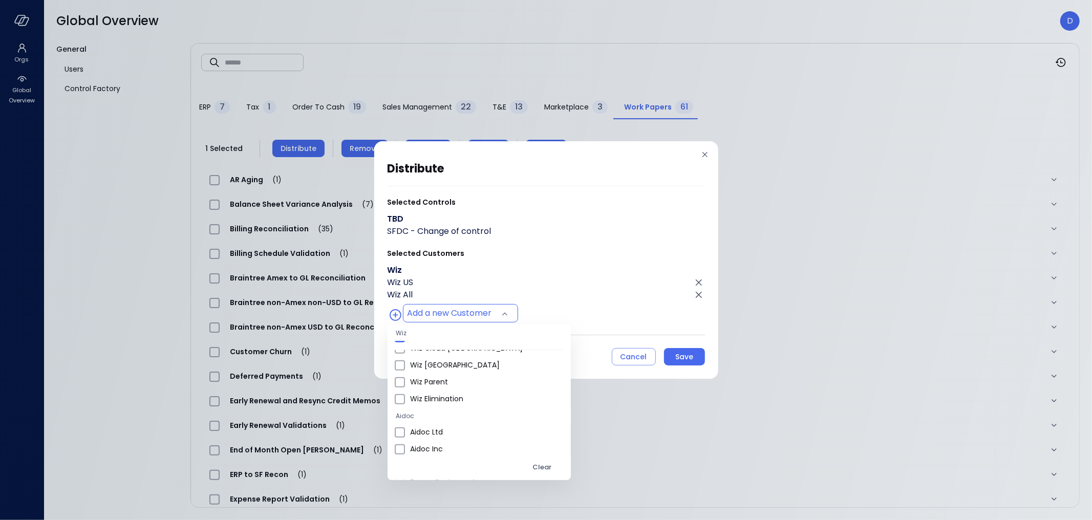
click at [606, 291] on div at bounding box center [546, 260] width 1092 height 520
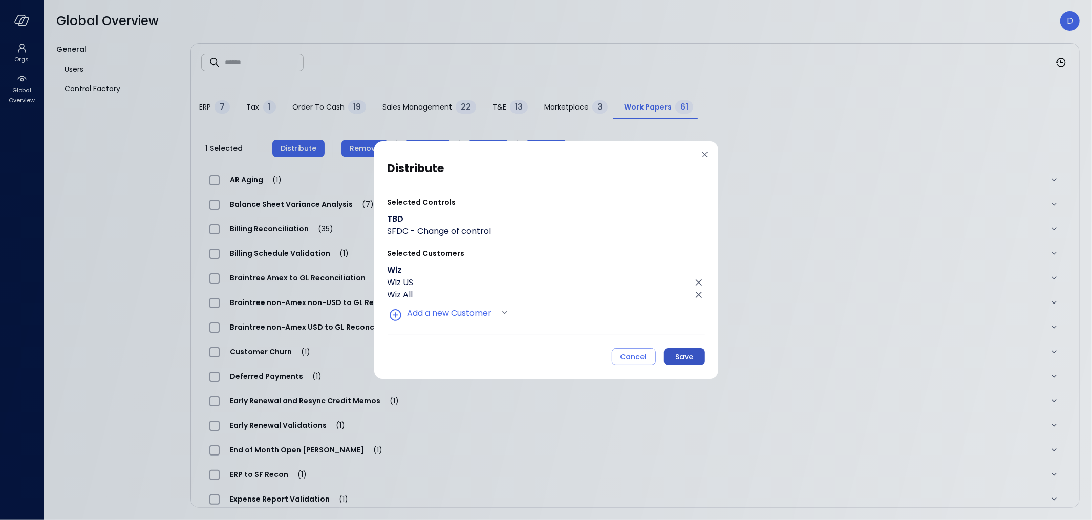
click at [688, 357] on div "Save" at bounding box center [684, 357] width 18 height 13
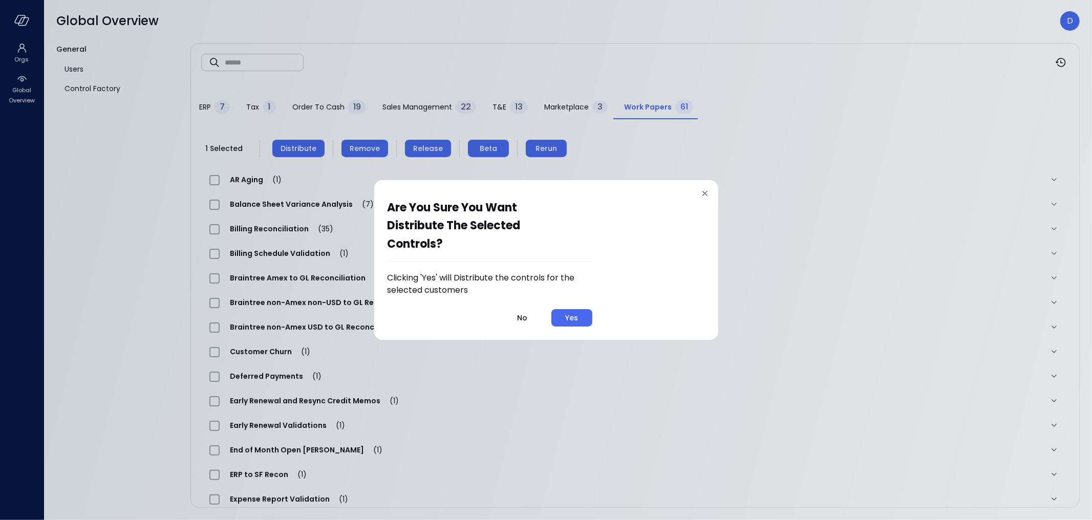
click at [583, 316] on button "Yes" at bounding box center [572, 317] width 41 height 17
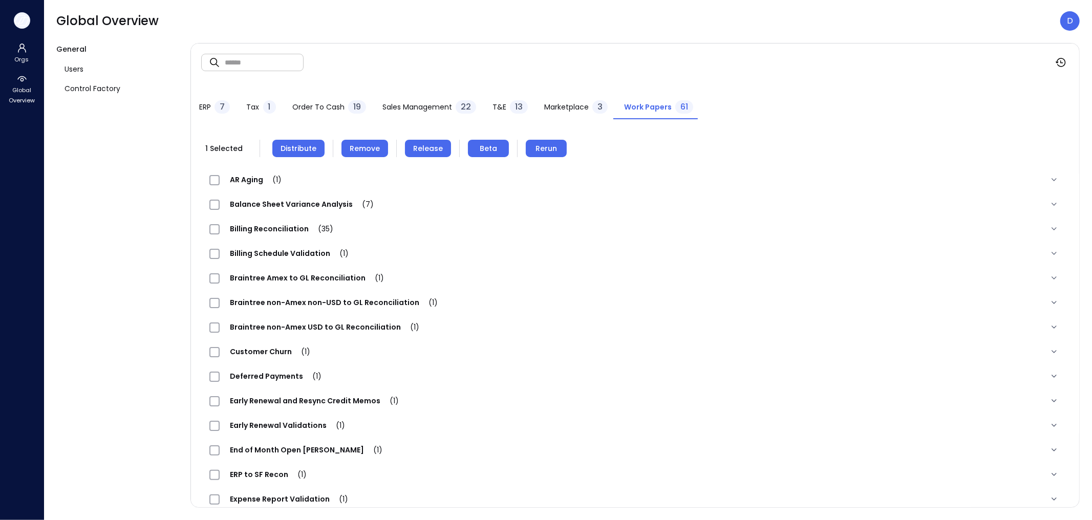
click at [20, 19] on icon "button" at bounding box center [21, 20] width 15 height 11
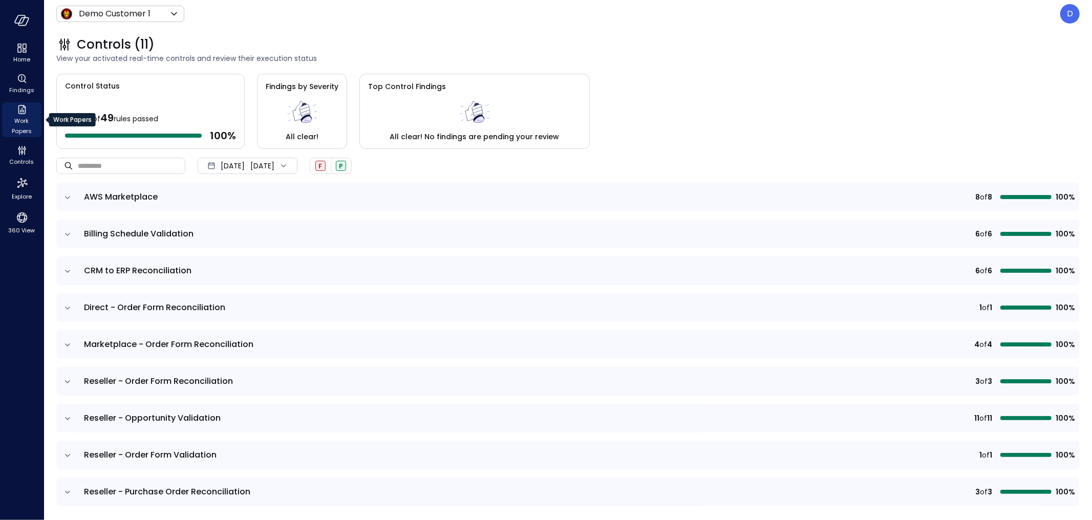
click at [20, 113] on icon "Work Papers" at bounding box center [22, 109] width 12 height 12
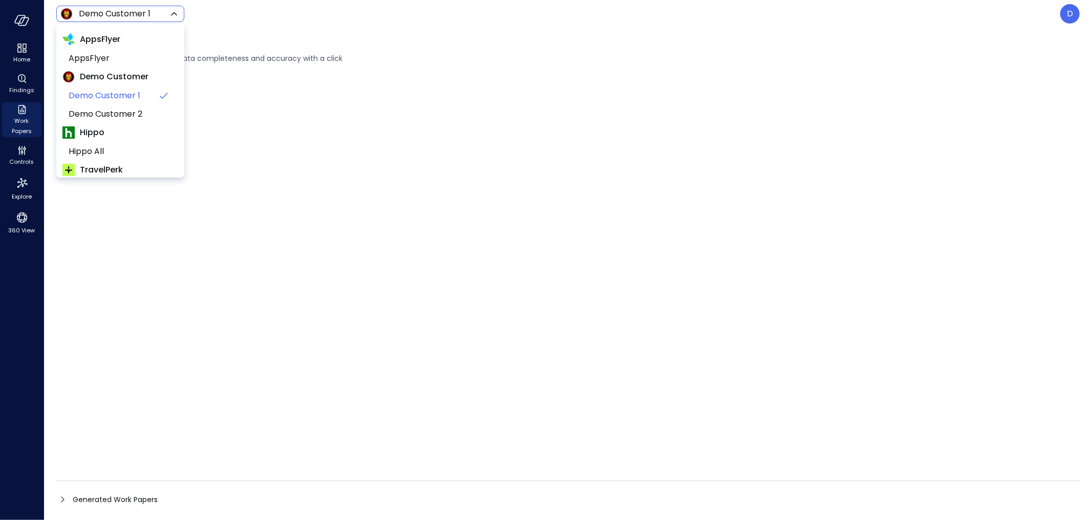
click at [120, 14] on body "Home Findings Work Papers Controls Explore 360 View Demo Customer 1 ***** ​ D W…" at bounding box center [546, 260] width 1092 height 520
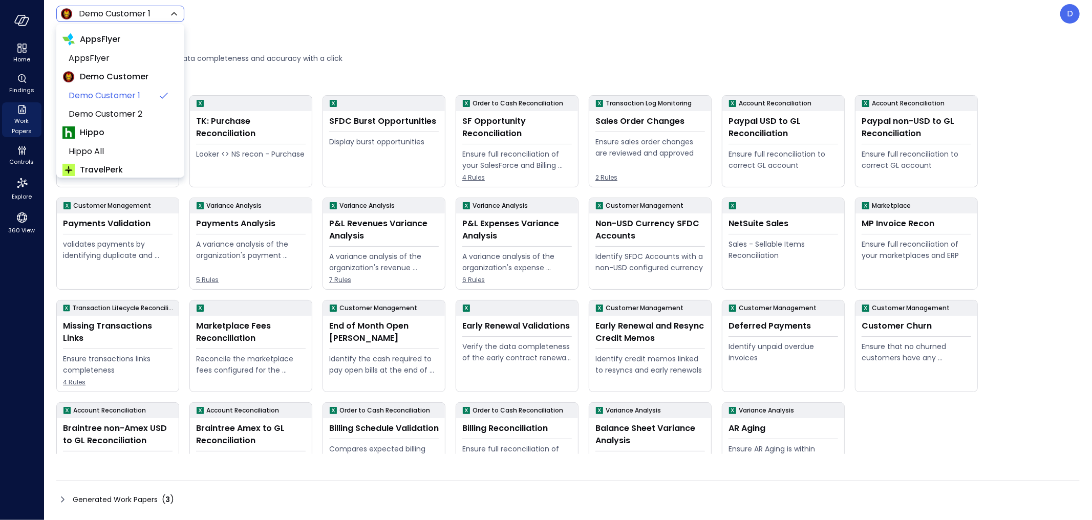
scroll to position [102, 0]
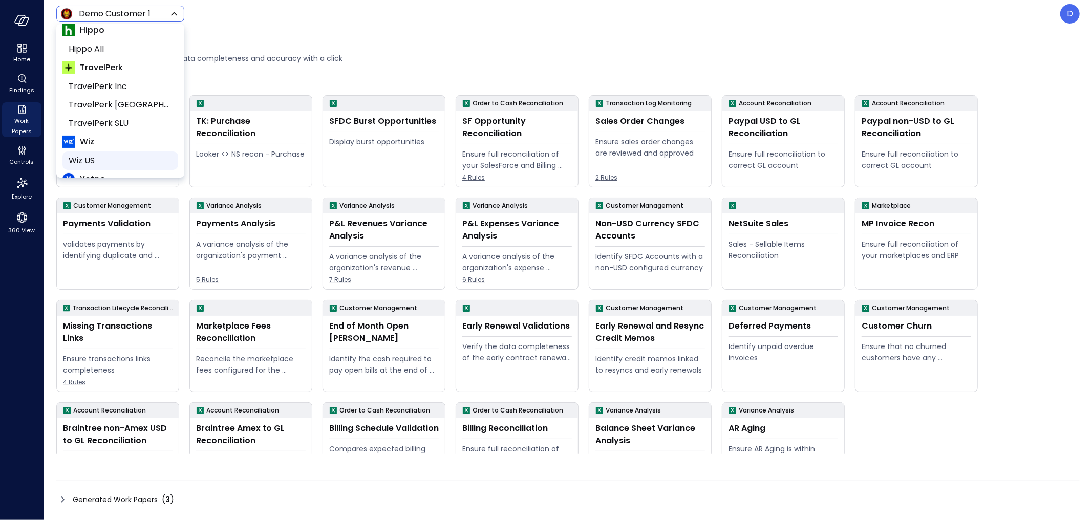
click at [95, 155] on span "Wiz US" at bounding box center [119, 161] width 101 height 12
type input "******"
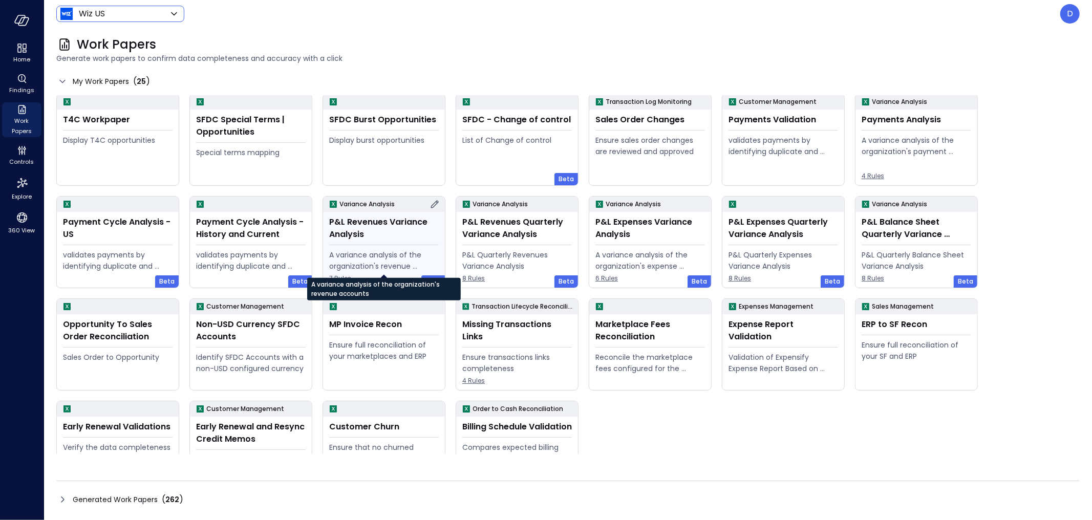
scroll to position [2, 0]
click at [530, 141] on div "List of Change of control" at bounding box center [517, 139] width 110 height 11
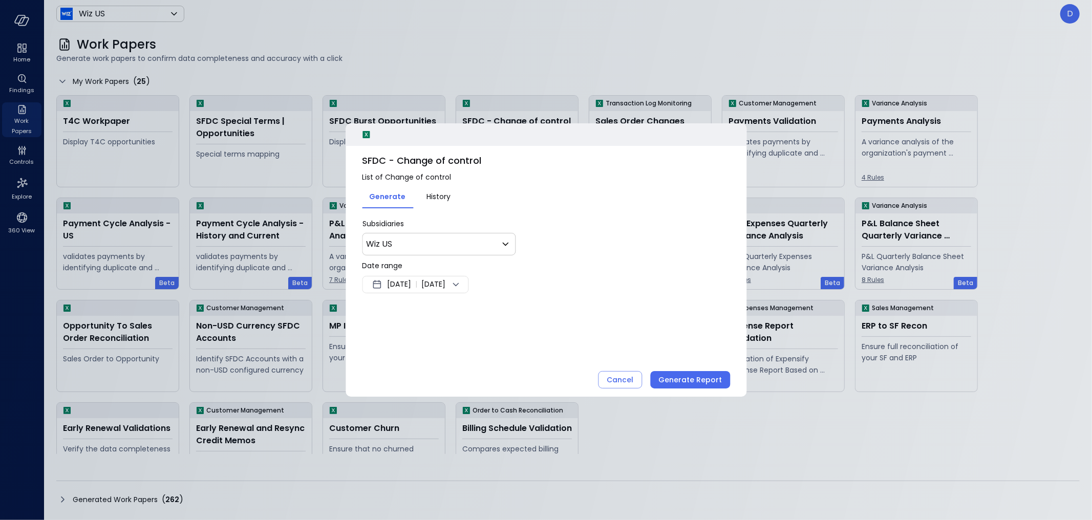
click at [411, 283] on span "Sep 14, 2025" at bounding box center [399, 285] width 24 height 12
click at [400, 344] on button "1" at bounding box center [397, 347] width 11 height 11
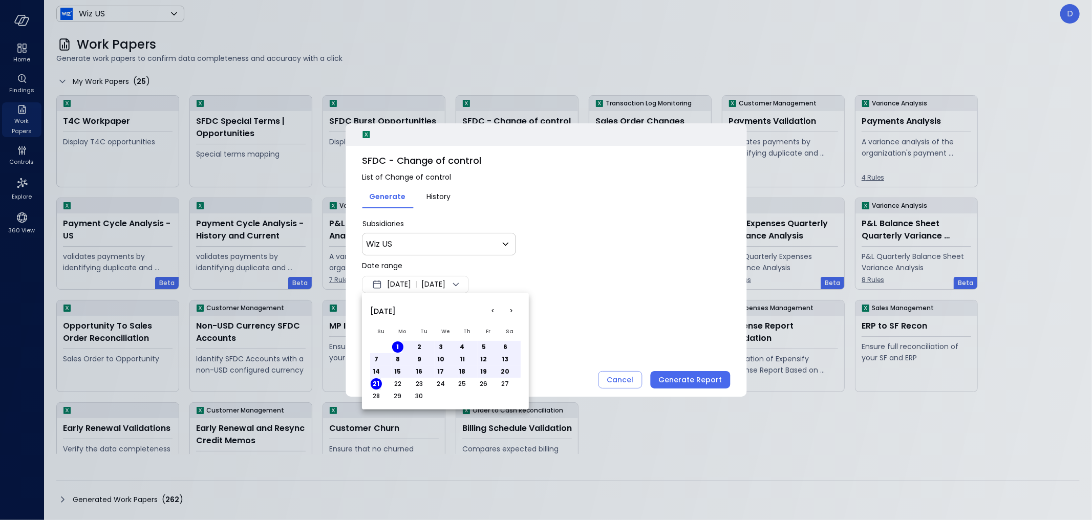
click at [582, 346] on div at bounding box center [546, 260] width 1092 height 520
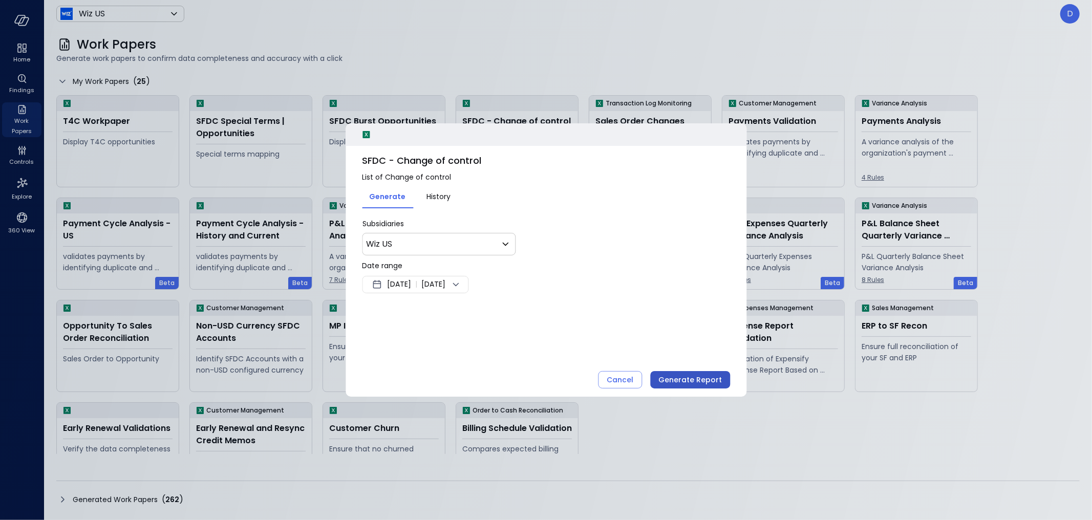
click at [697, 377] on div "Generate Report" at bounding box center [690, 380] width 63 height 13
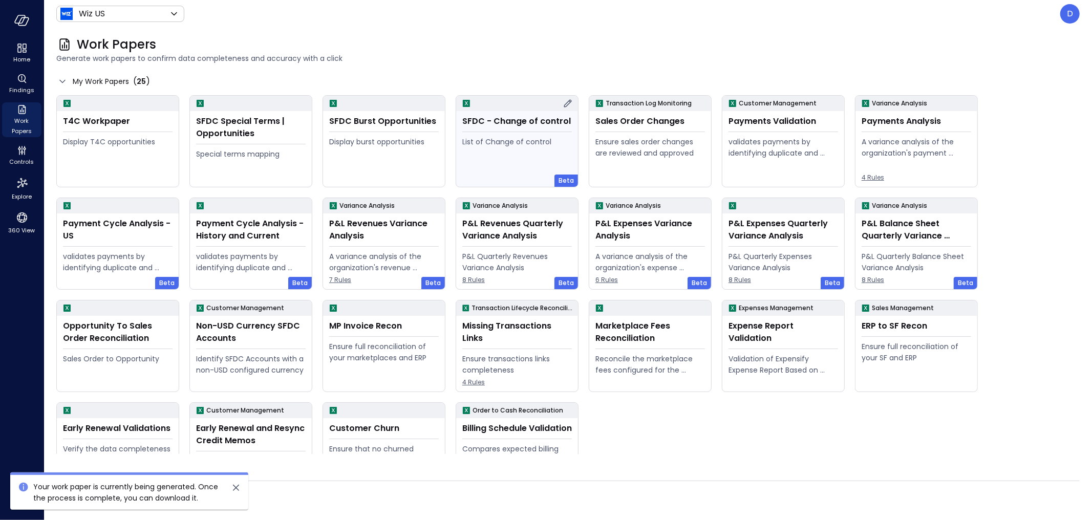
click at [515, 161] on div "List of Change of control" at bounding box center [517, 159] width 110 height 47
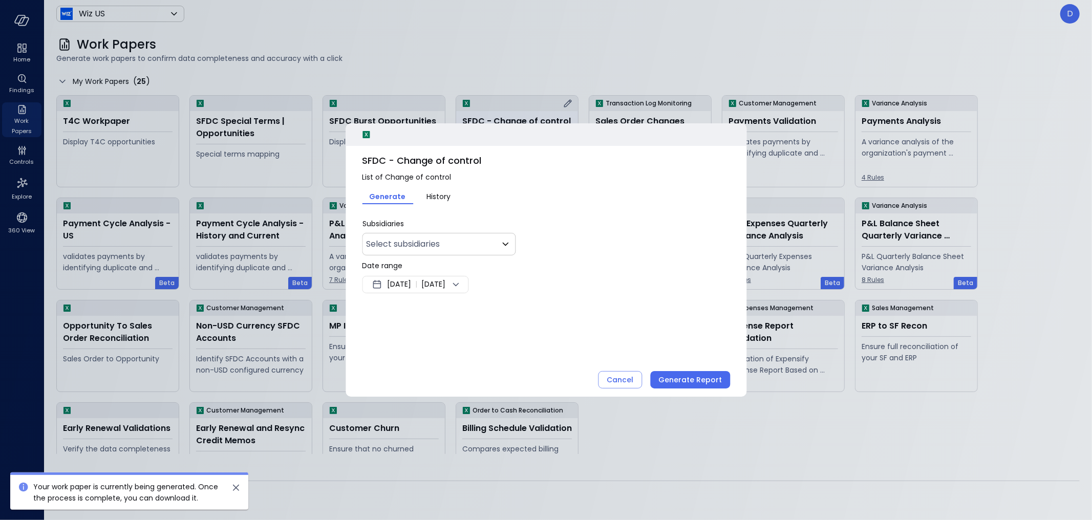
type input "**"
click at [431, 288] on div "Sep 14, 2025 | Sep 21, 2025" at bounding box center [415, 284] width 107 height 17
click at [493, 311] on button "<" at bounding box center [493, 311] width 18 height 18
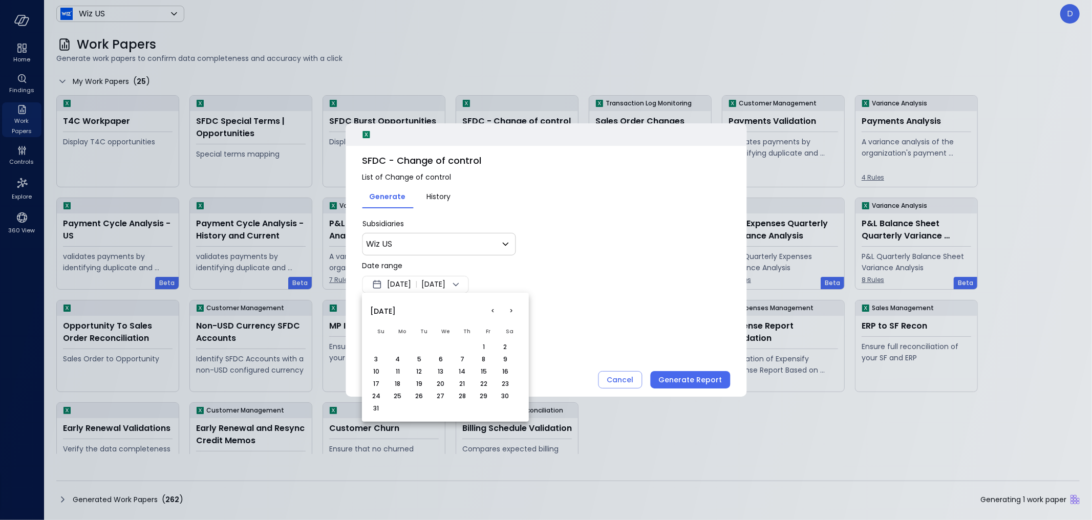
click at [493, 311] on button "<" at bounding box center [493, 311] width 18 height 18
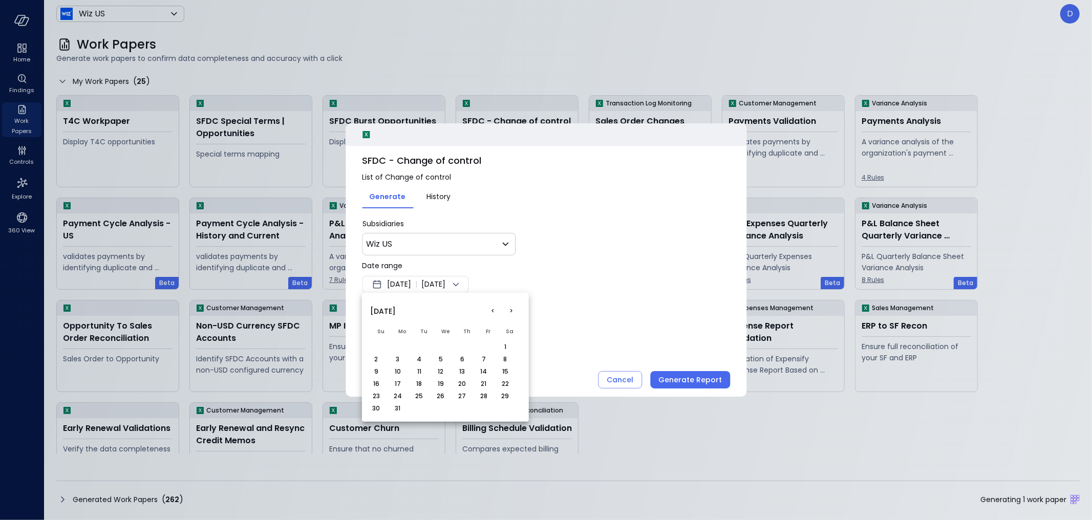
click at [493, 311] on button "<" at bounding box center [493, 311] width 18 height 18
click at [439, 345] on button "1" at bounding box center [440, 347] width 11 height 11
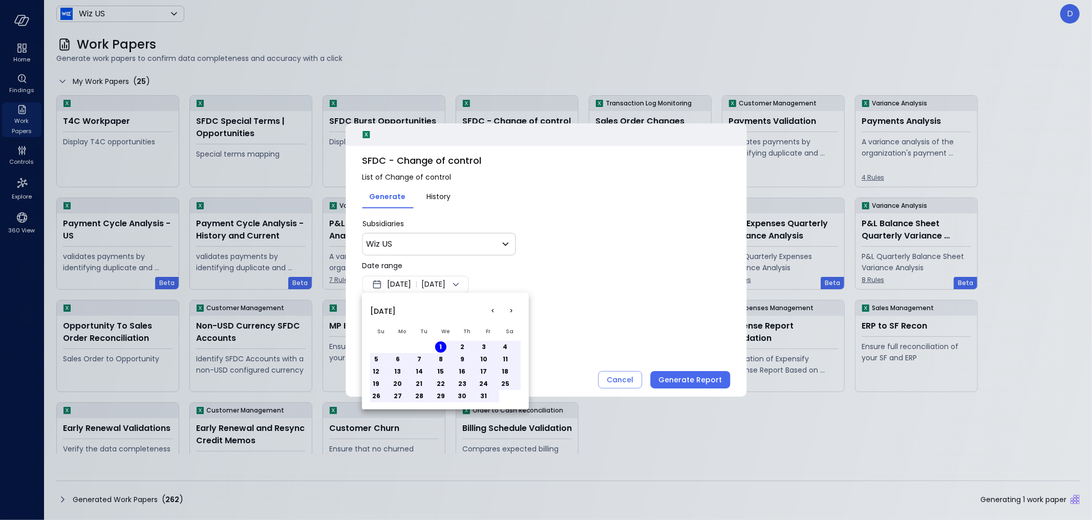
click at [584, 275] on div at bounding box center [546, 260] width 1092 height 520
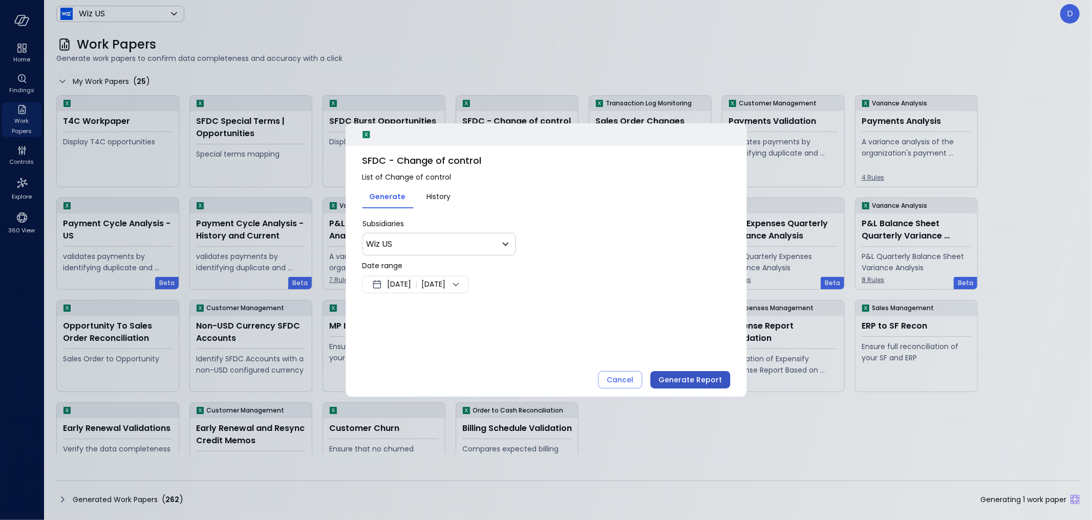
click at [686, 379] on div "Generate Report" at bounding box center [690, 380] width 63 height 13
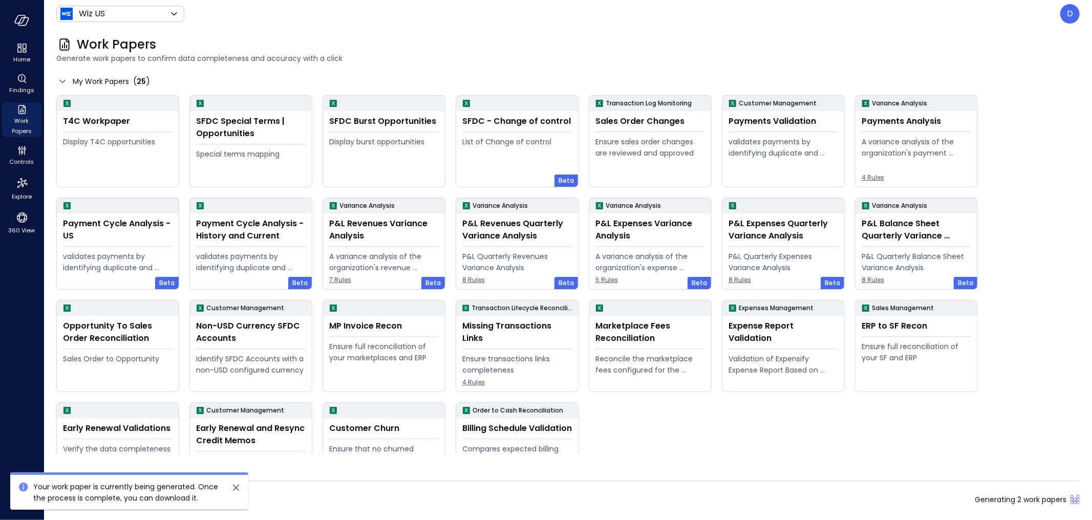
click at [239, 492] on icon "close" at bounding box center [236, 488] width 12 height 12
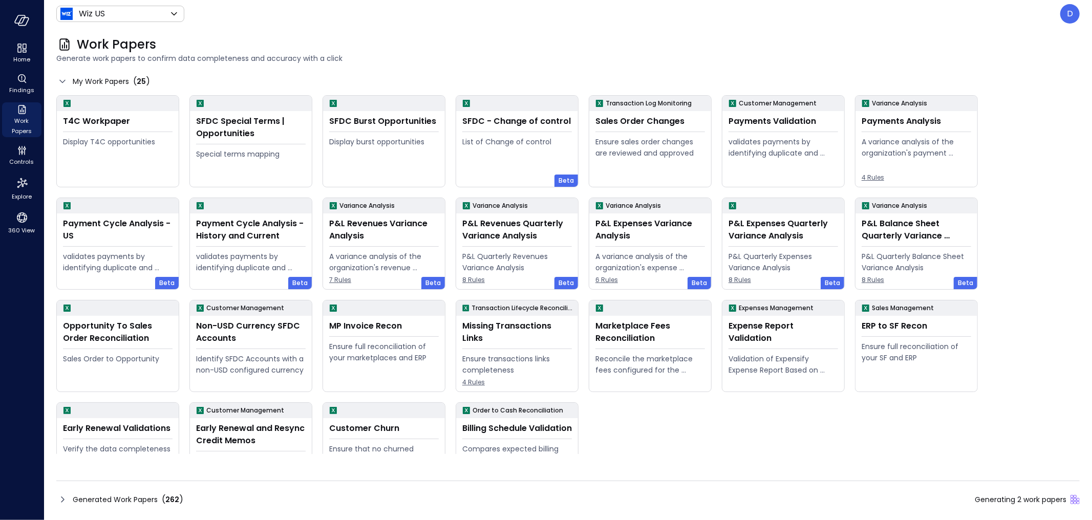
click at [66, 500] on icon at bounding box center [62, 500] width 12 height 12
click at [66, 501] on icon at bounding box center [62, 500] width 12 height 12
